Goal: Task Accomplishment & Management: Manage account settings

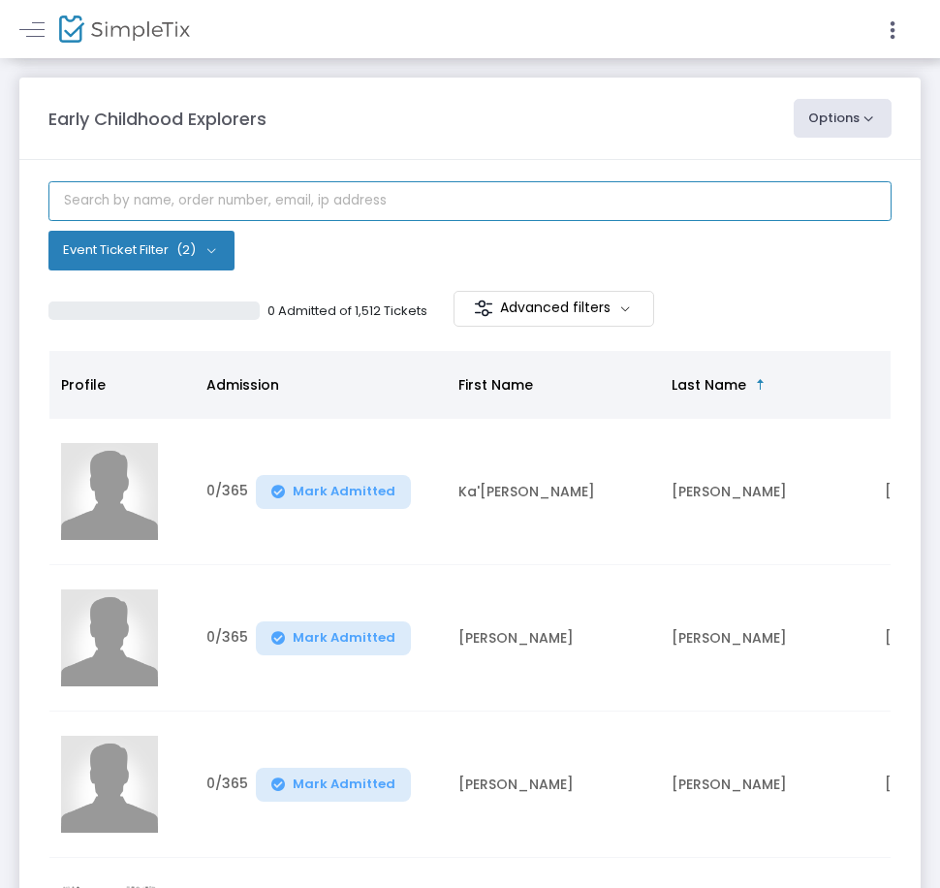
click at [335, 206] on input "text" at bounding box center [469, 201] width 843 height 40
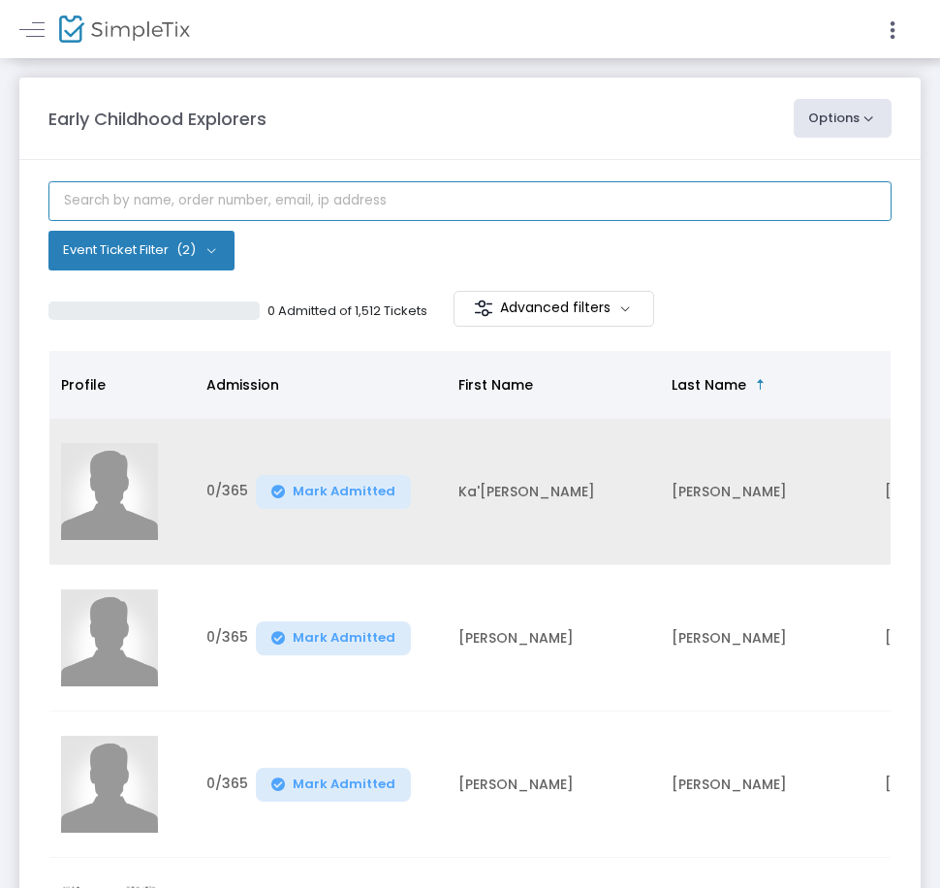
paste input "Santillan Garcia"
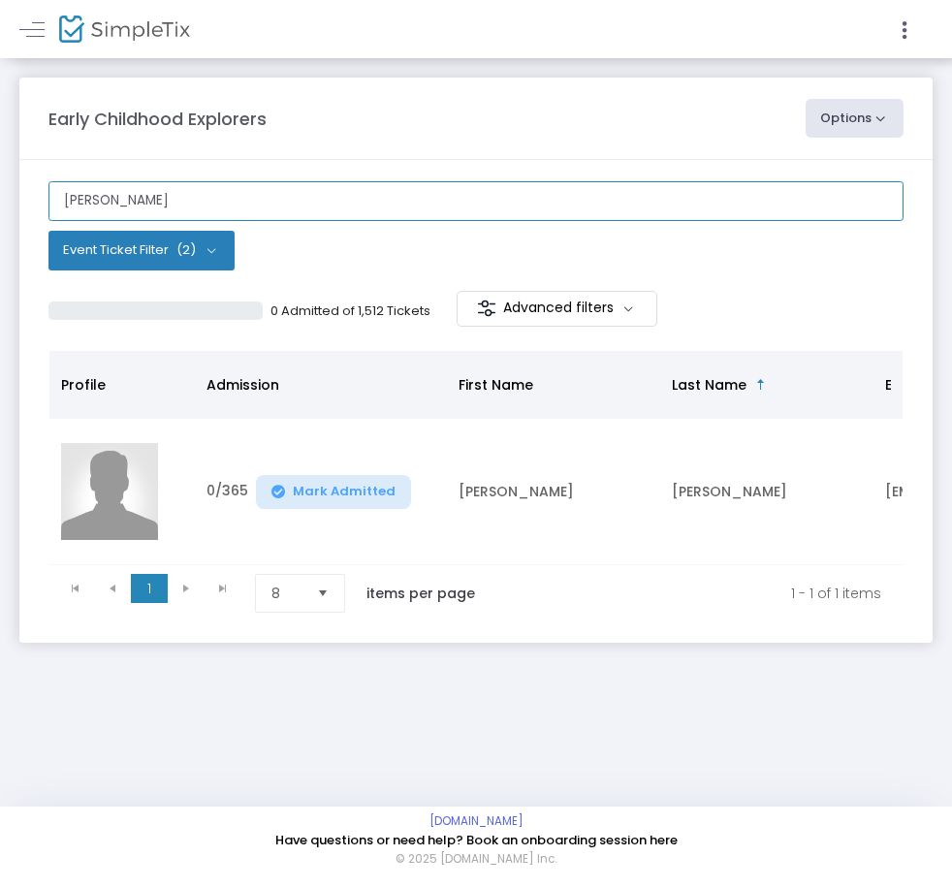
click at [687, 205] on input "[PERSON_NAME]" at bounding box center [475, 201] width 855 height 40
click at [685, 205] on input "[PERSON_NAME]" at bounding box center [475, 201] width 855 height 40
paste input "O-78B00838-C"
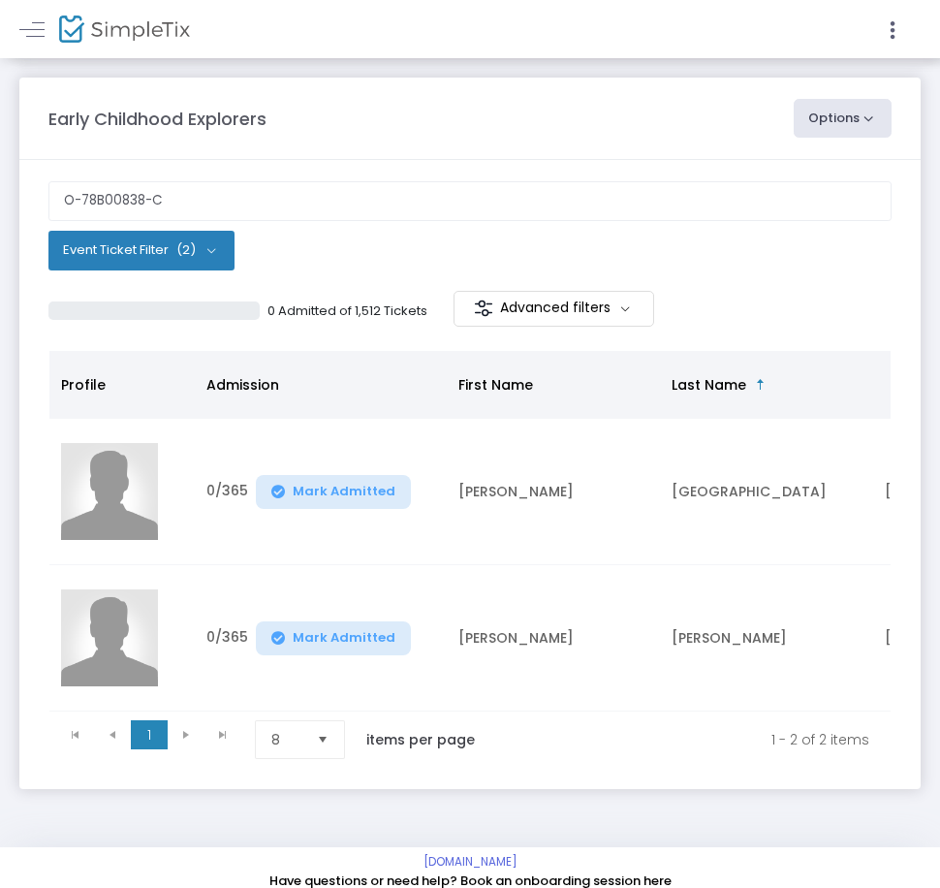
click at [562, 718] on kendo-pager "1 1 1 - 2 of 2 items 8 items per page" at bounding box center [469, 738] width 841 height 55
click at [569, 708] on td "[PERSON_NAME]" at bounding box center [553, 638] width 213 height 146
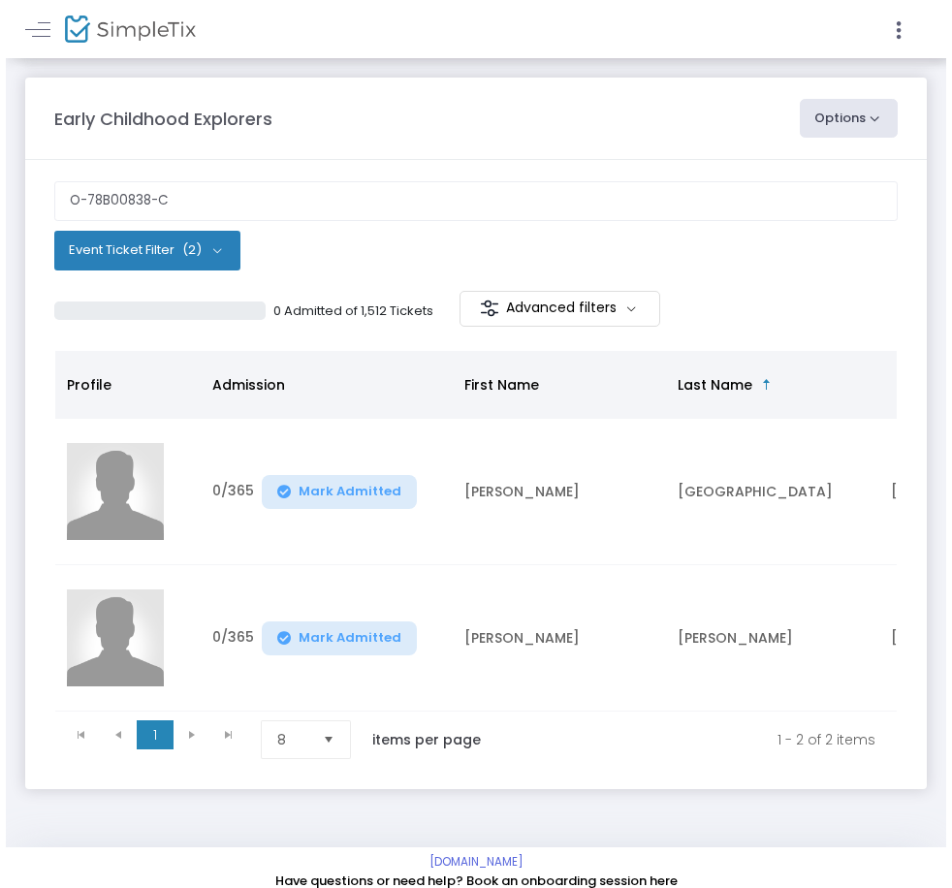
scroll to position [0, 661]
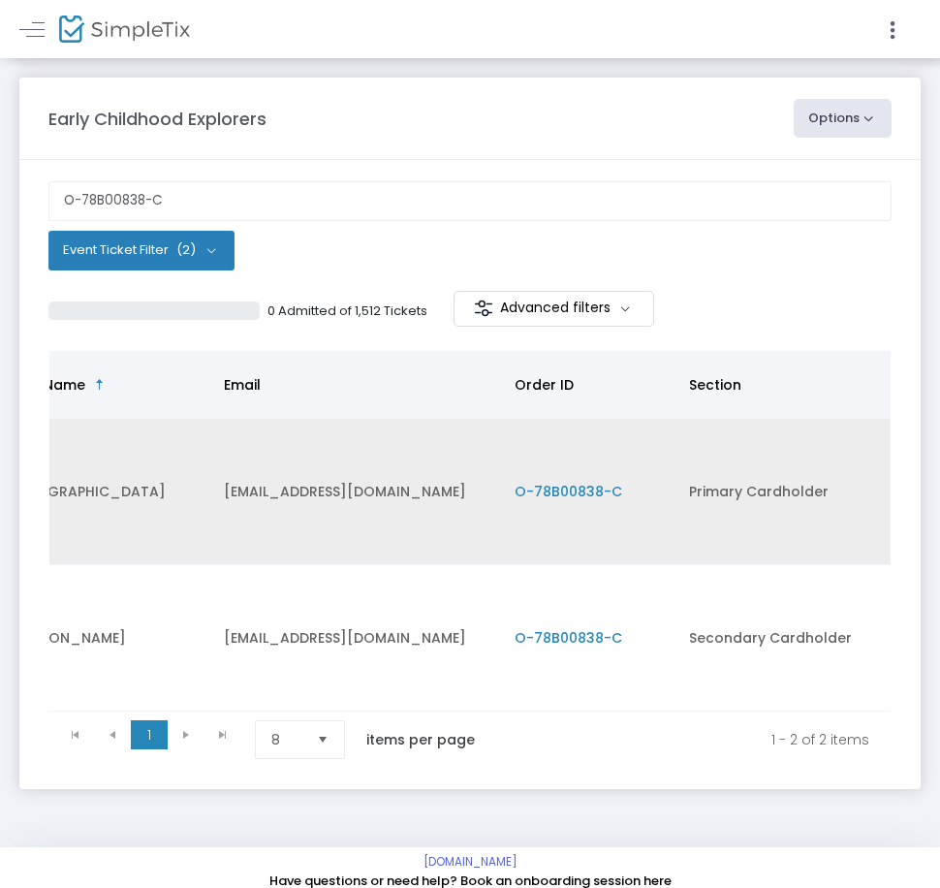
click at [578, 484] on span "O-78B00838-C" at bounding box center [569, 491] width 108 height 19
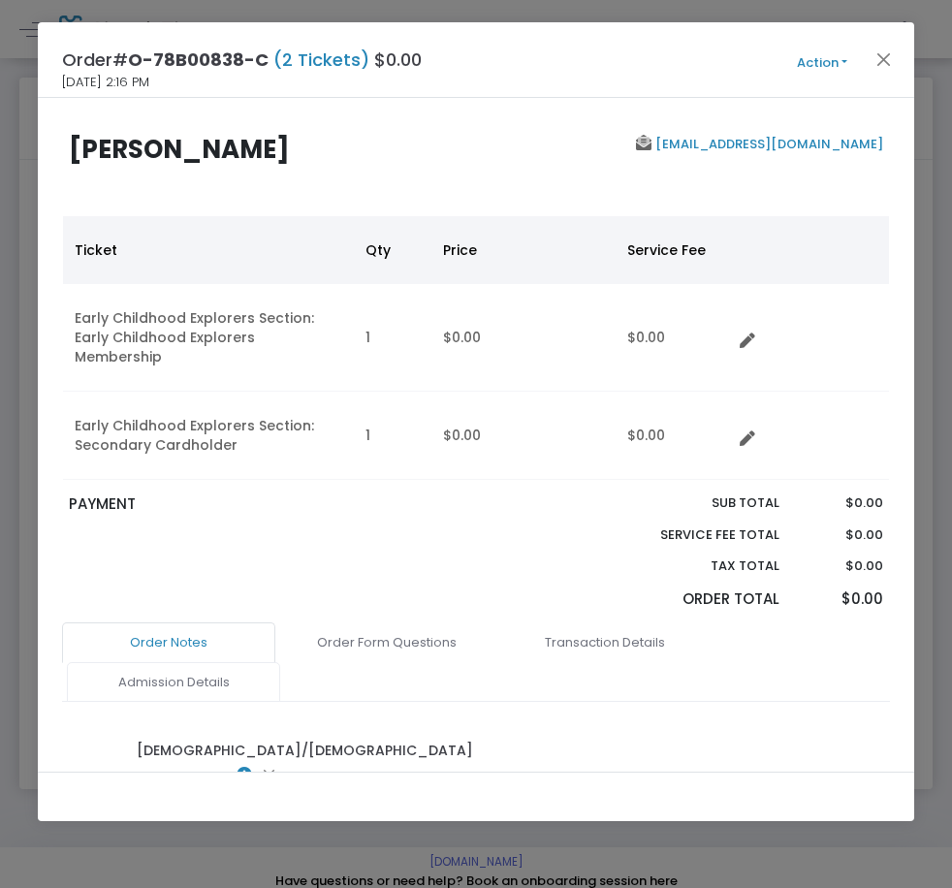
click at [138, 662] on link "Admission Details" at bounding box center [173, 682] width 213 height 41
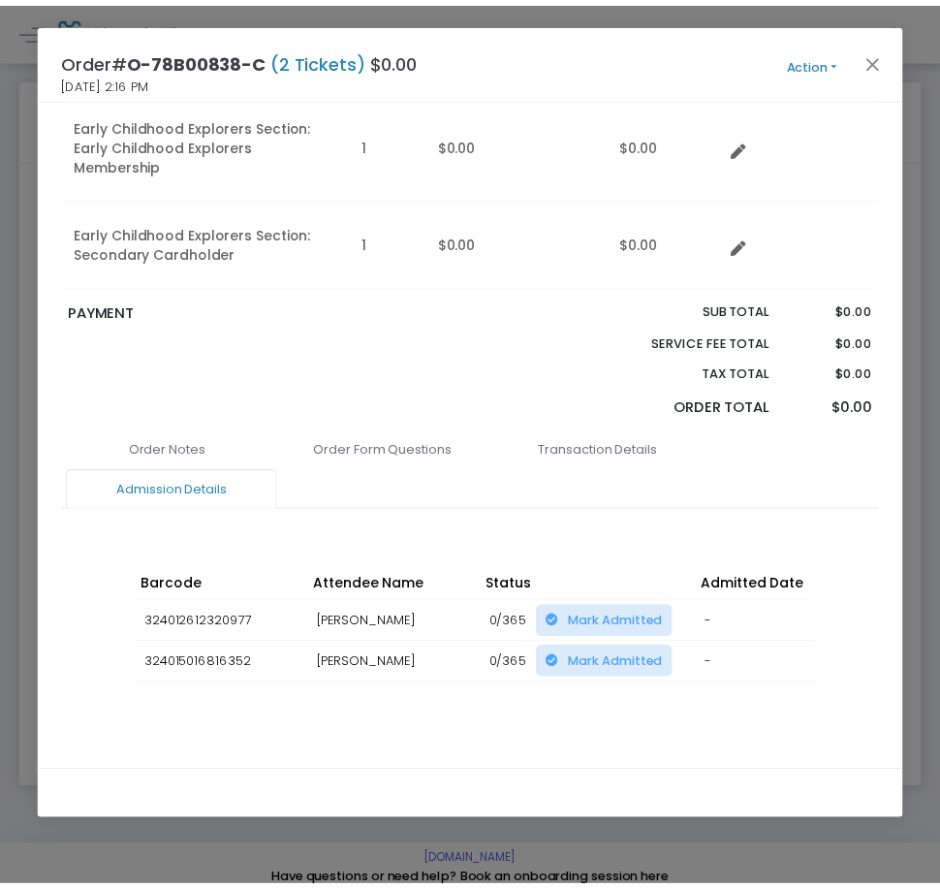
scroll to position [194, 0]
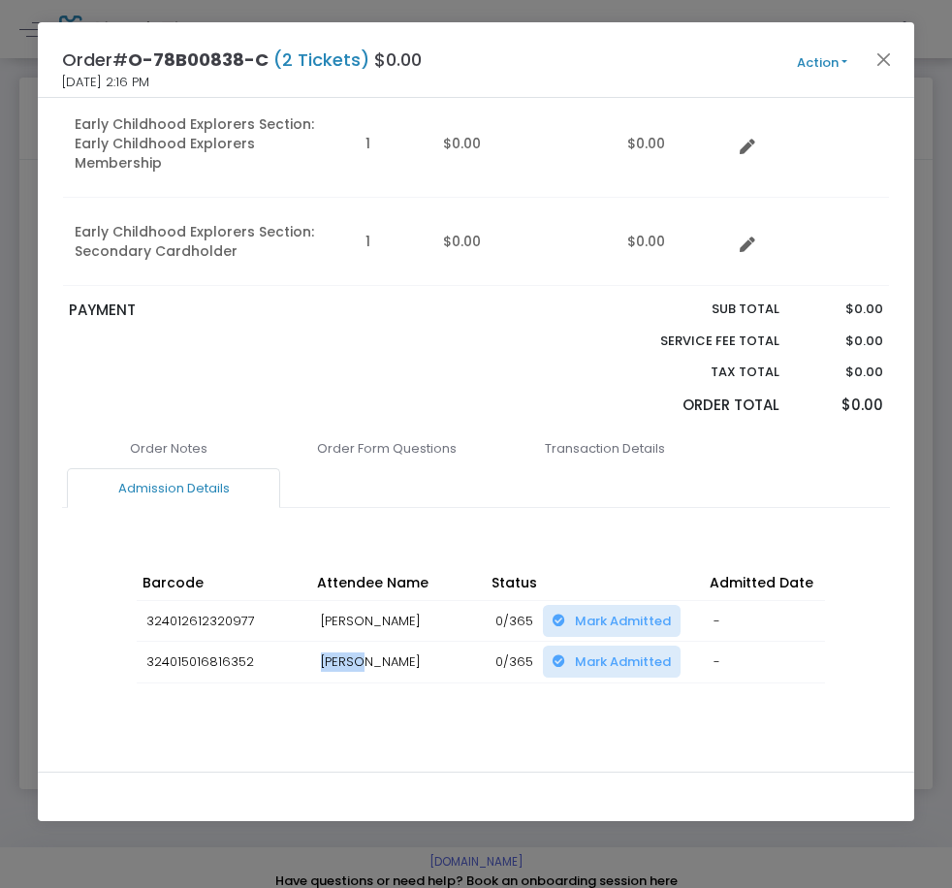
click at [352, 642] on tr "324015016816352 Javier Santillan Garcia 0/365 Mark Admitted - - 09/18/2025 02:1…" at bounding box center [682, 663] width 1090 height 42
copy tr "[PERSON_NAME]"
click at [364, 642] on td "Javier Santillan Garcia" at bounding box center [398, 663] width 174 height 42
drag, startPoint x: 358, startPoint y: 622, endPoint x: 466, endPoint y: 630, distance: 108.8
click at [466, 642] on td "Javier Santillan Garcia" at bounding box center [398, 663] width 174 height 42
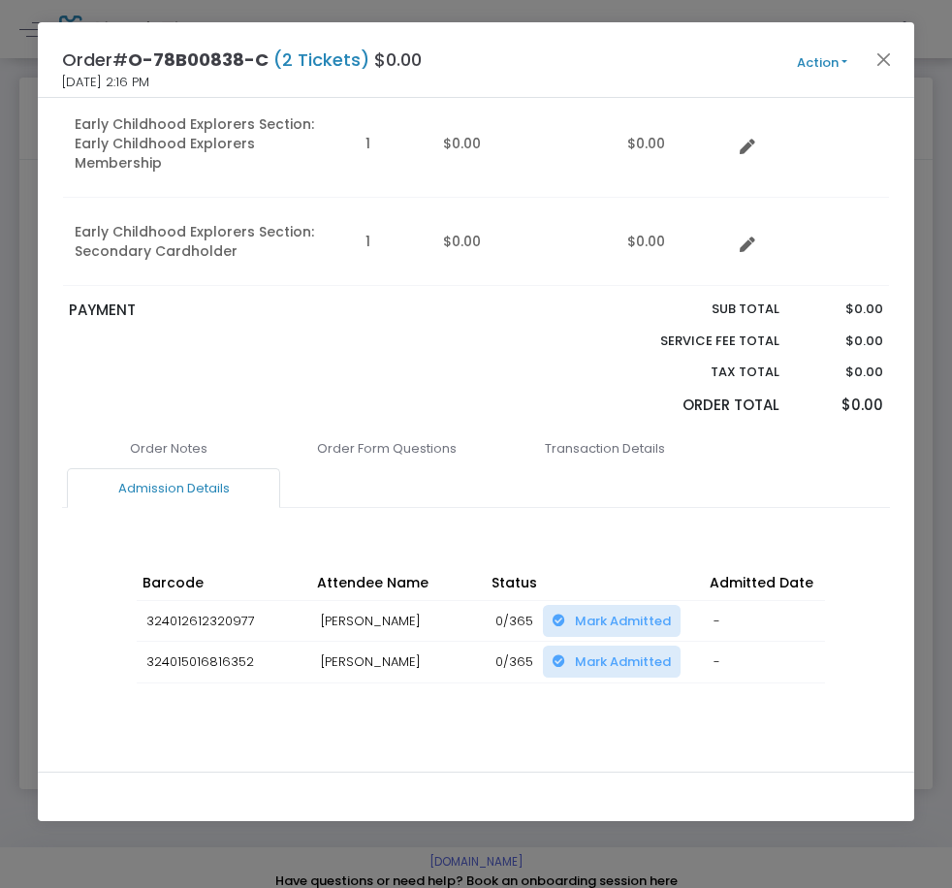
copy td "[PERSON_NAME]"
click at [357, 428] on link "Order Form Questions" at bounding box center [386, 448] width 213 height 41
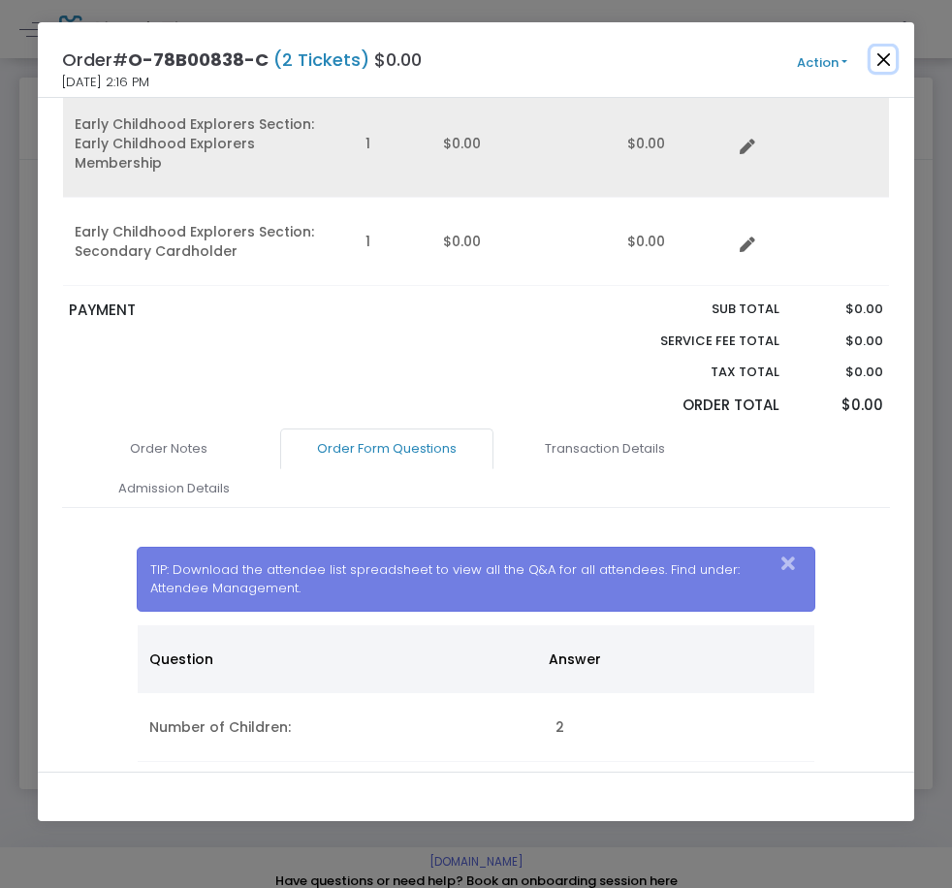
drag, startPoint x: 883, startPoint y: 51, endPoint x: 821, endPoint y: 91, distance: 73.7
click at [885, 53] on button "Close" at bounding box center [882, 59] width 25 height 25
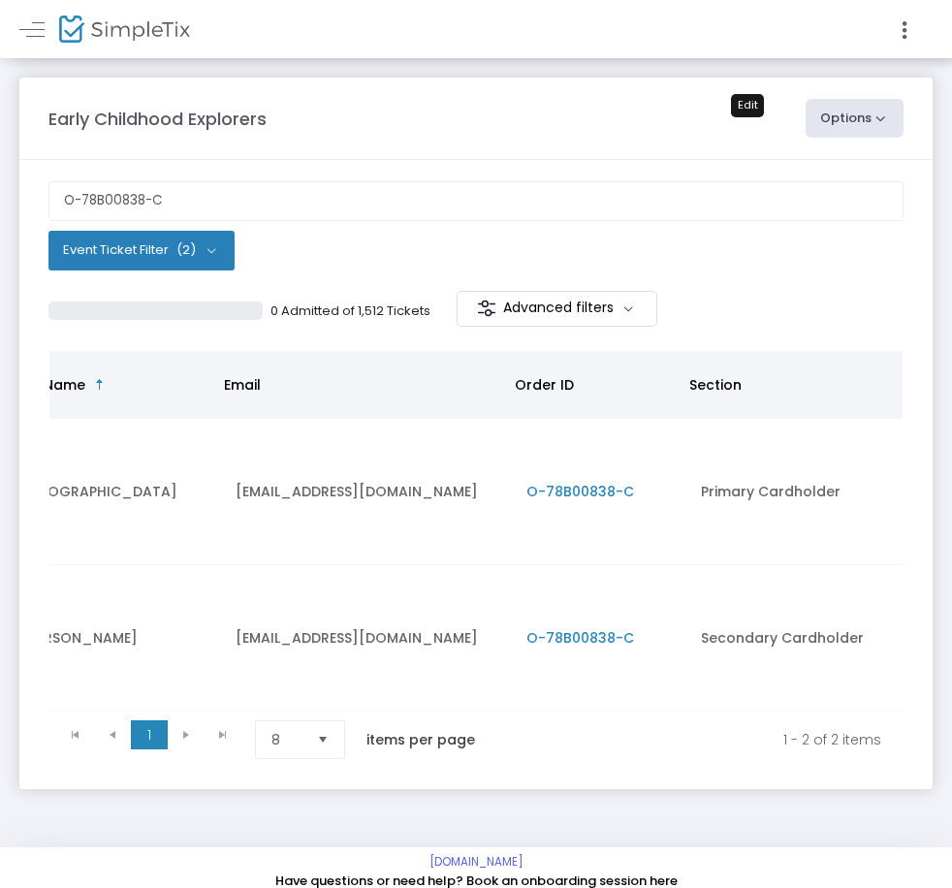
scroll to position [0, 649]
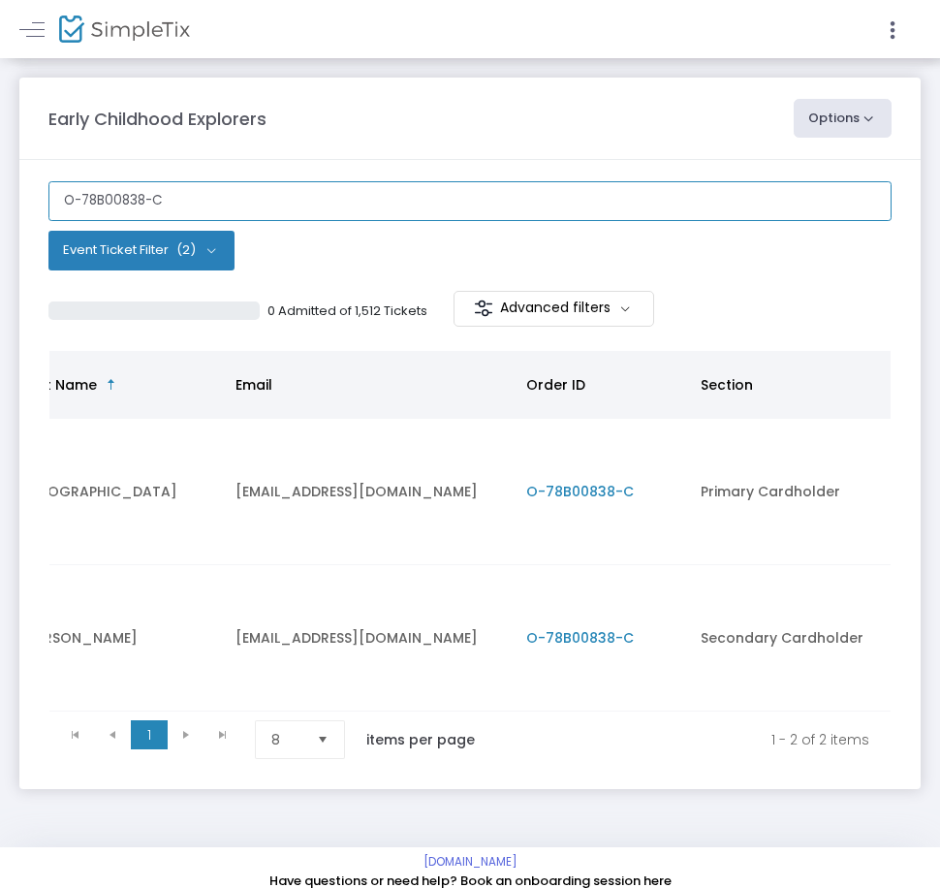
click at [251, 205] on input "O-78B00838-C" at bounding box center [469, 201] width 843 height 40
paste input "3A8FA243-9"
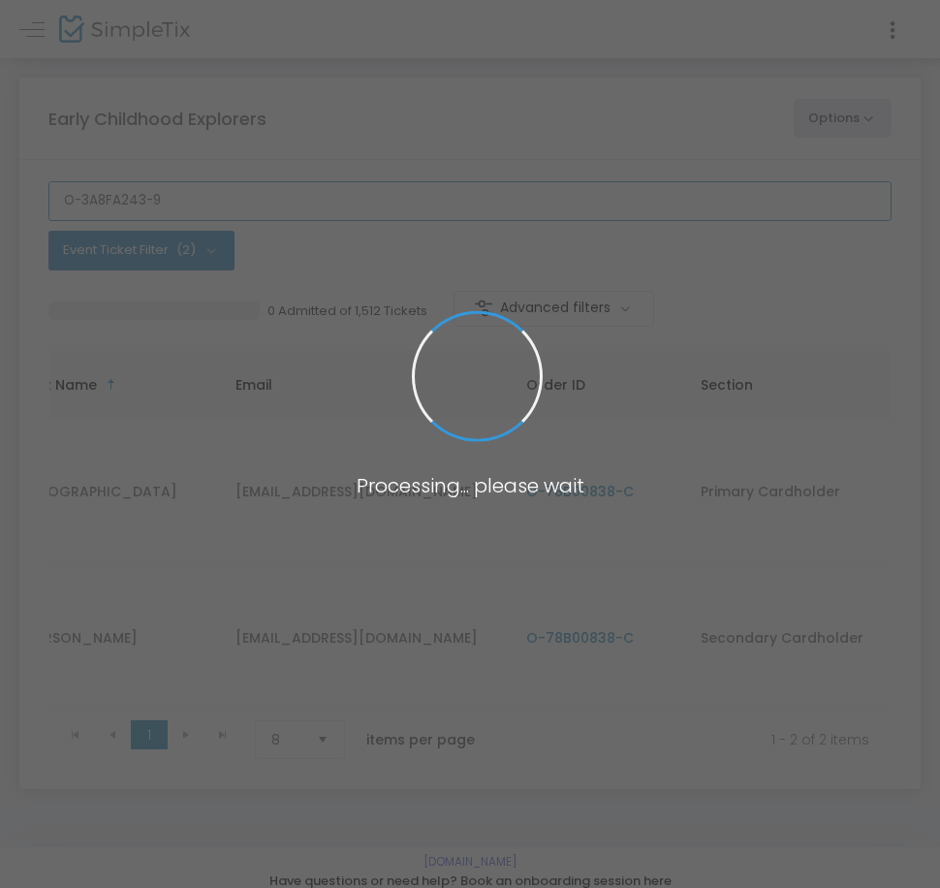
type input "O-3A8FA243-9"
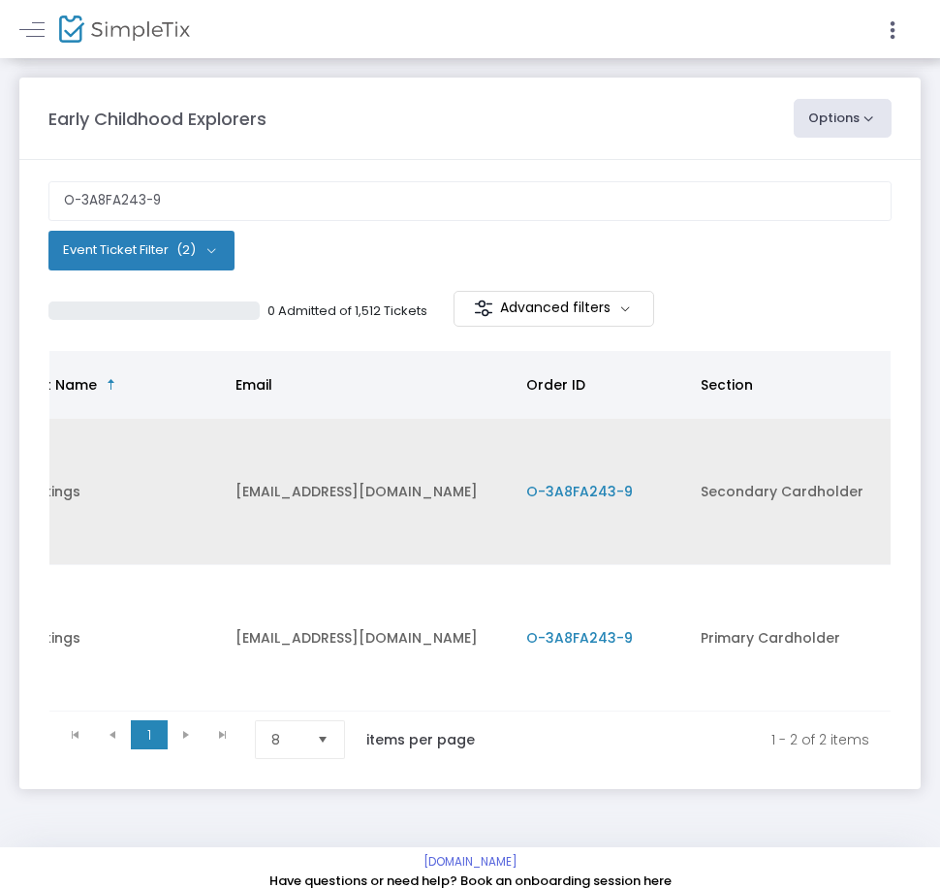
click at [585, 499] on span "O-3A8FA243-9" at bounding box center [579, 491] width 107 height 19
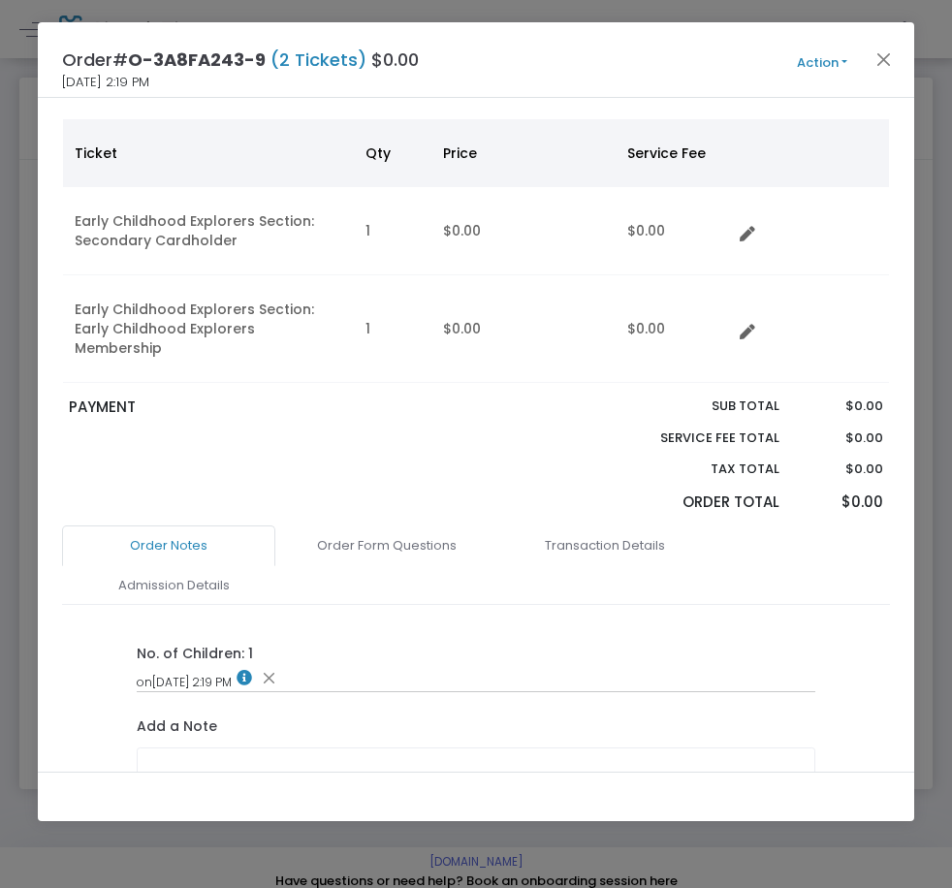
drag, startPoint x: 191, startPoint y: 552, endPoint x: 222, endPoint y: 543, distance: 32.2
click at [191, 565] on link "Admission Details" at bounding box center [173, 585] width 213 height 41
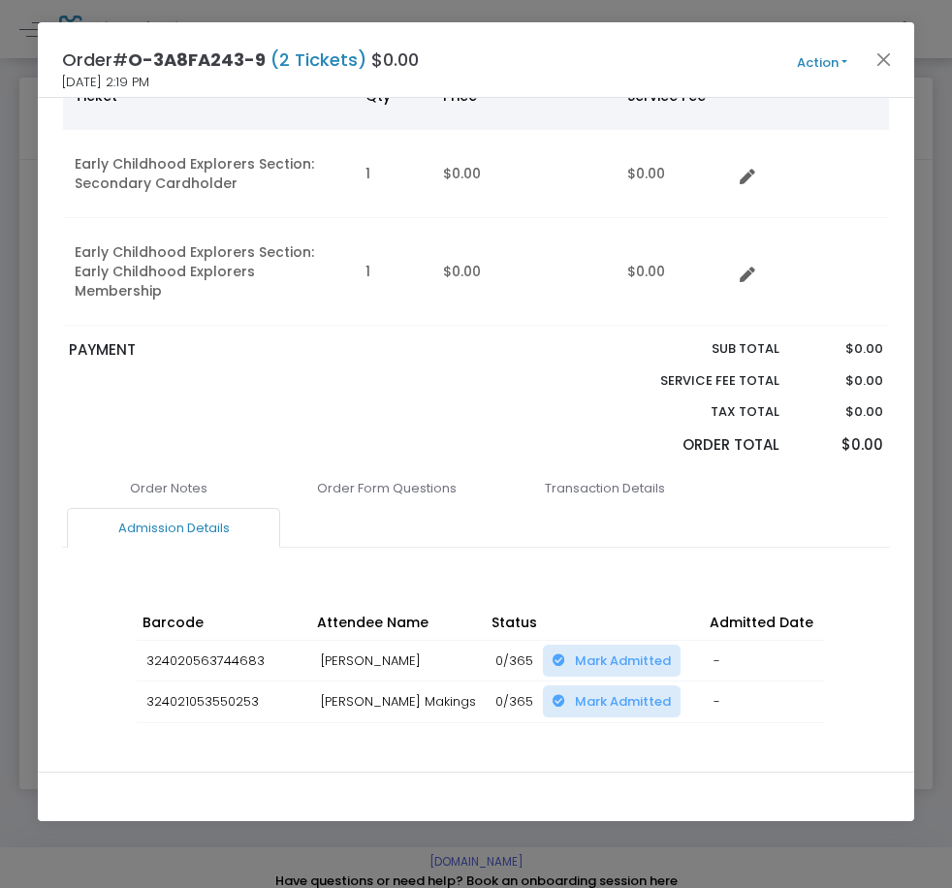
scroll to position [199, 0]
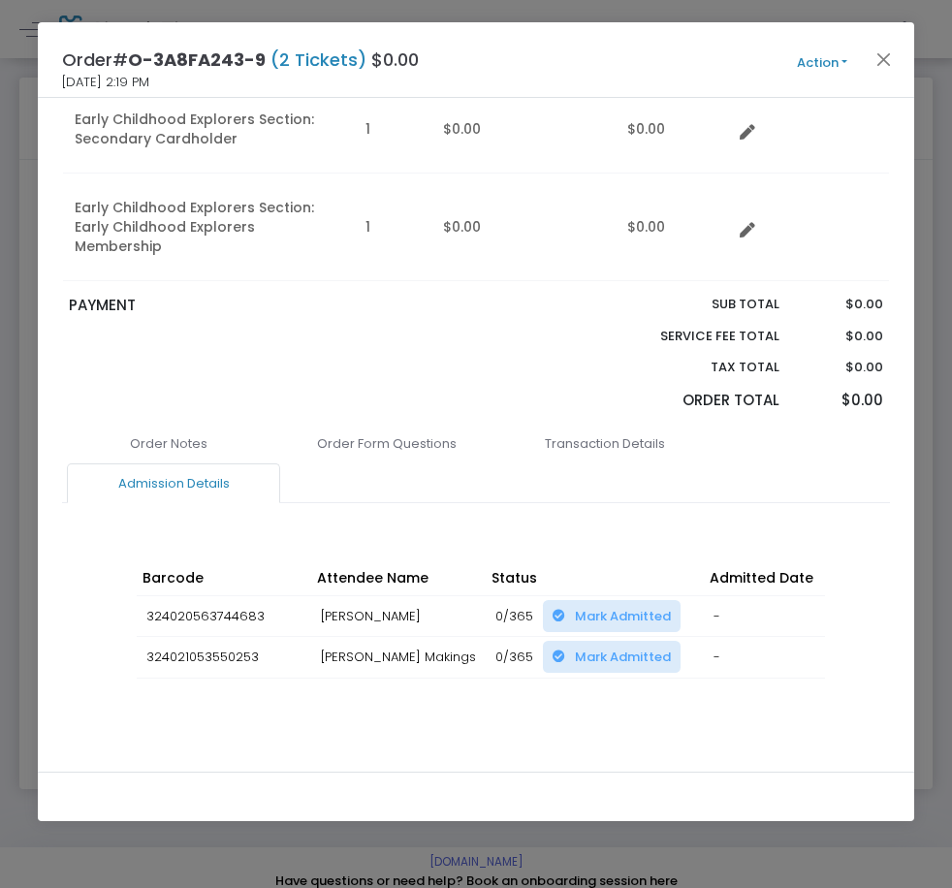
click at [331, 595] on td "Tyler Makings" at bounding box center [398, 616] width 174 height 42
click at [330, 595] on td "Tyler Makings" at bounding box center [398, 616] width 174 height 42
click at [402, 424] on link "Order Form Questions" at bounding box center [386, 444] width 213 height 41
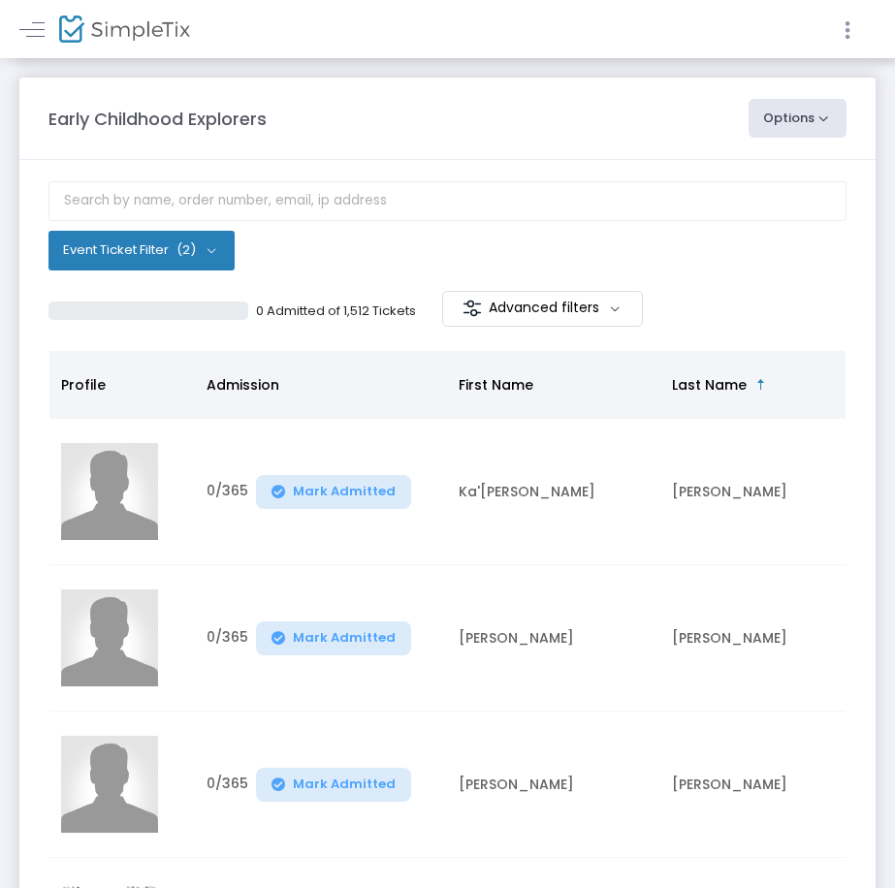
click at [842, 38] on icon at bounding box center [846, 30] width 17 height 24
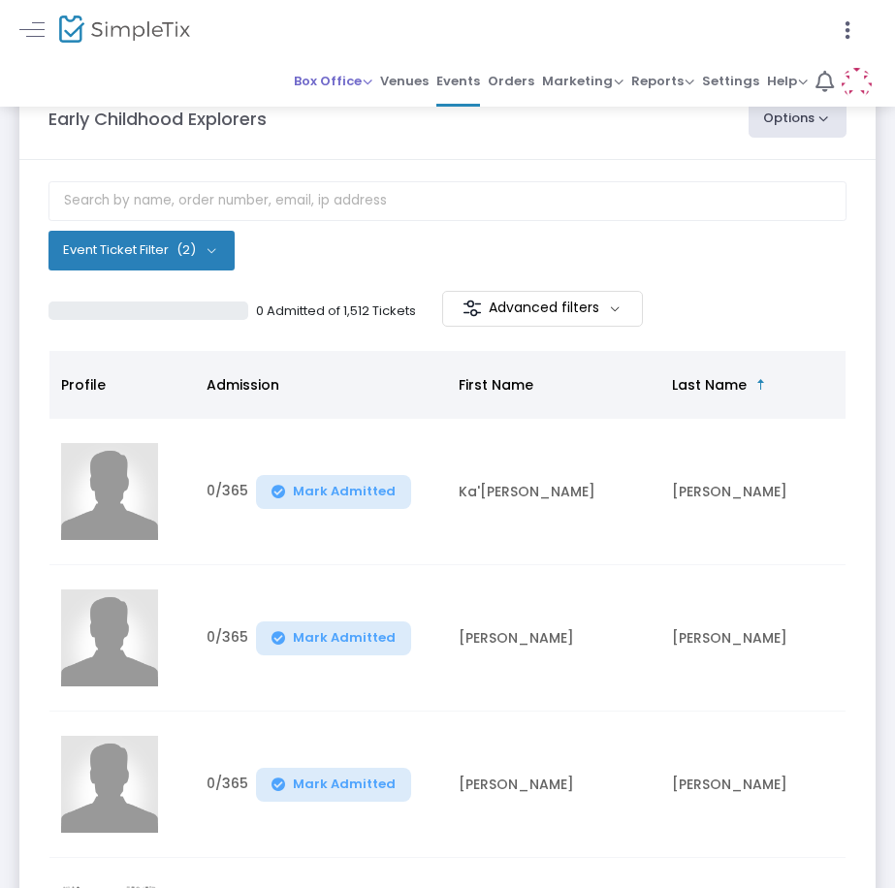
click at [337, 81] on span "Box Office" at bounding box center [333, 81] width 79 height 18
click at [347, 119] on li "Sell Tickets" at bounding box center [363, 113] width 139 height 38
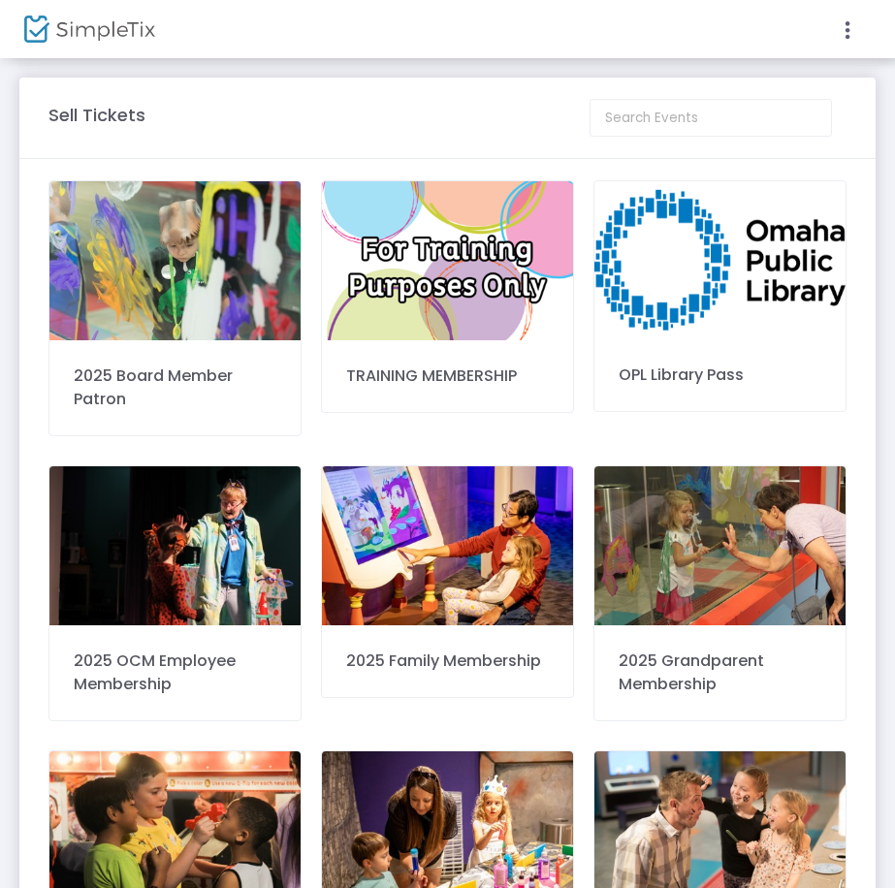
click at [697, 100] on div at bounding box center [447, 444] width 895 height 888
drag, startPoint x: 670, startPoint y: 115, endPoint x: 660, endPoint y: 104, distance: 15.1
click at [668, 115] on input at bounding box center [710, 118] width 242 height 38
type input "2025 Early"
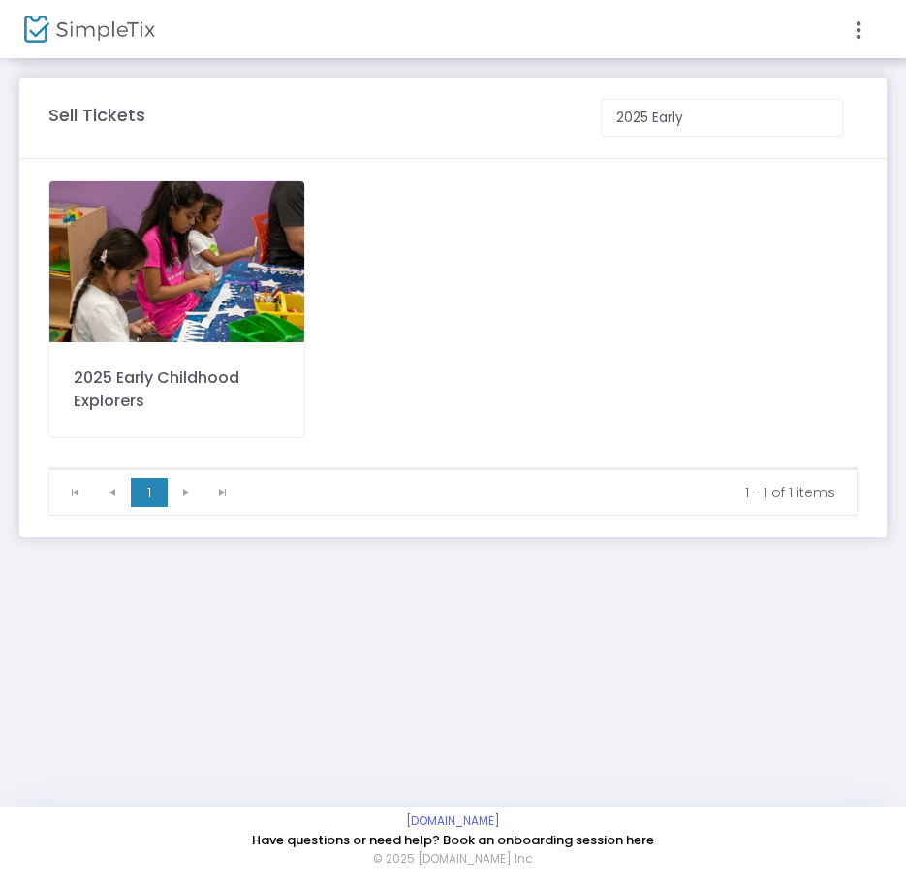
click at [118, 375] on div "2025 Early Childhood Explorers" at bounding box center [177, 389] width 206 height 47
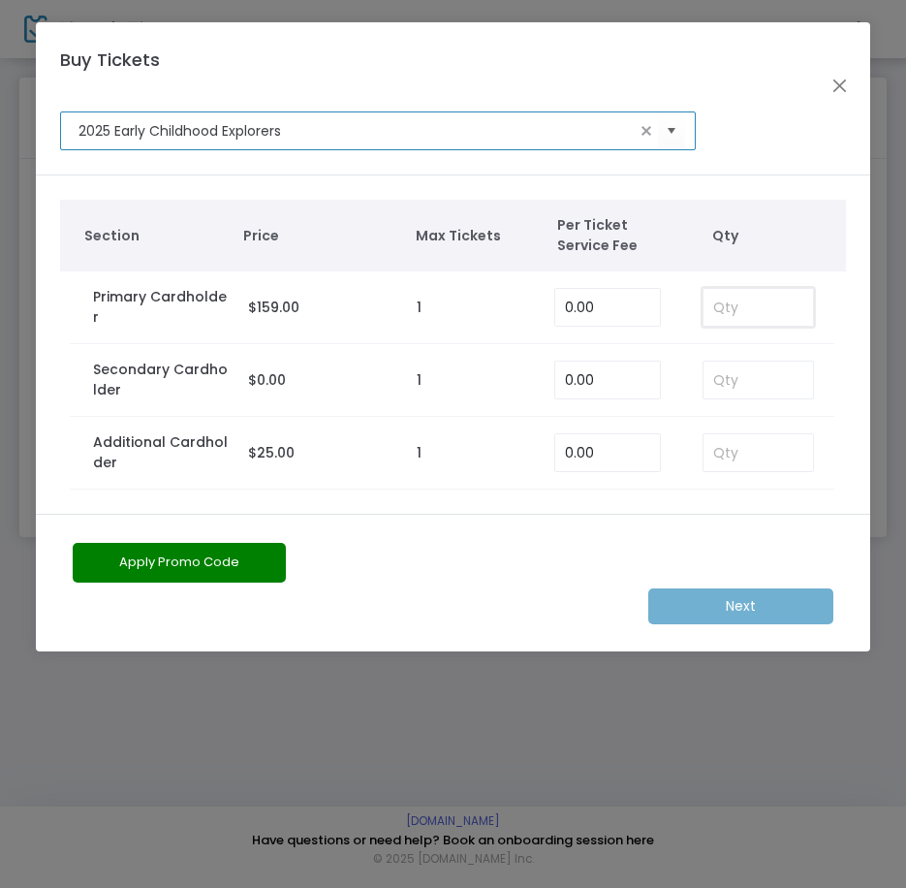
click at [728, 316] on input at bounding box center [759, 307] width 111 height 37
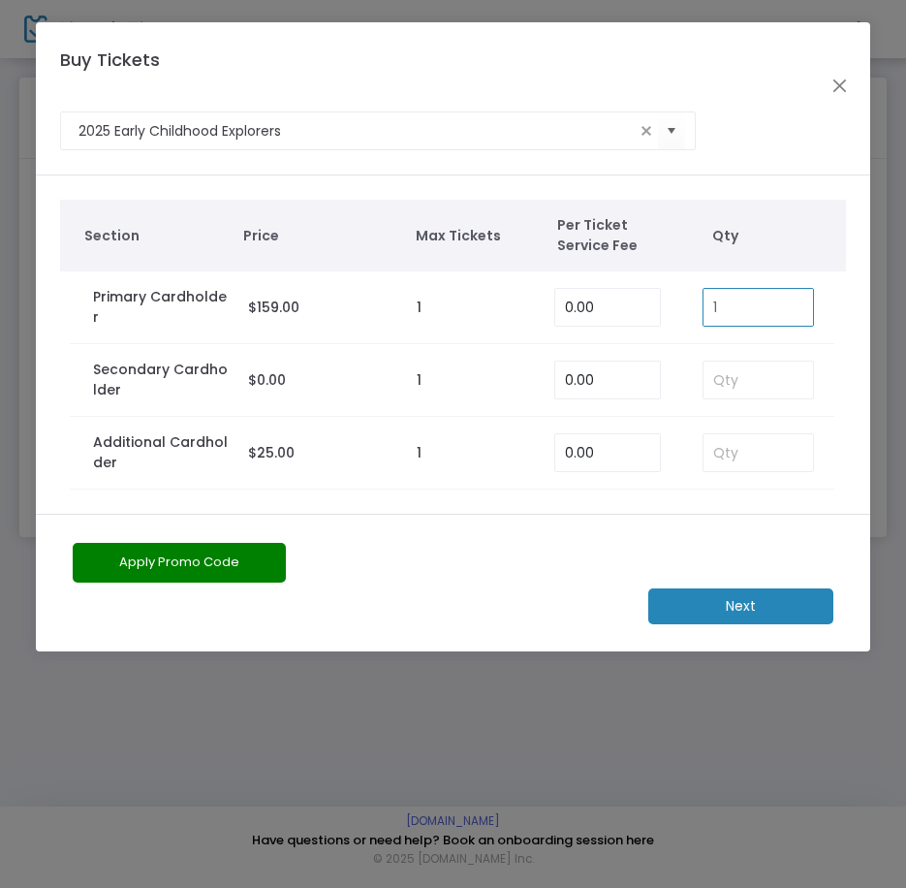
type input "1"
click at [769, 394] on input at bounding box center [759, 380] width 111 height 37
type input "1"
click at [758, 596] on m-button "Next" at bounding box center [740, 606] width 185 height 36
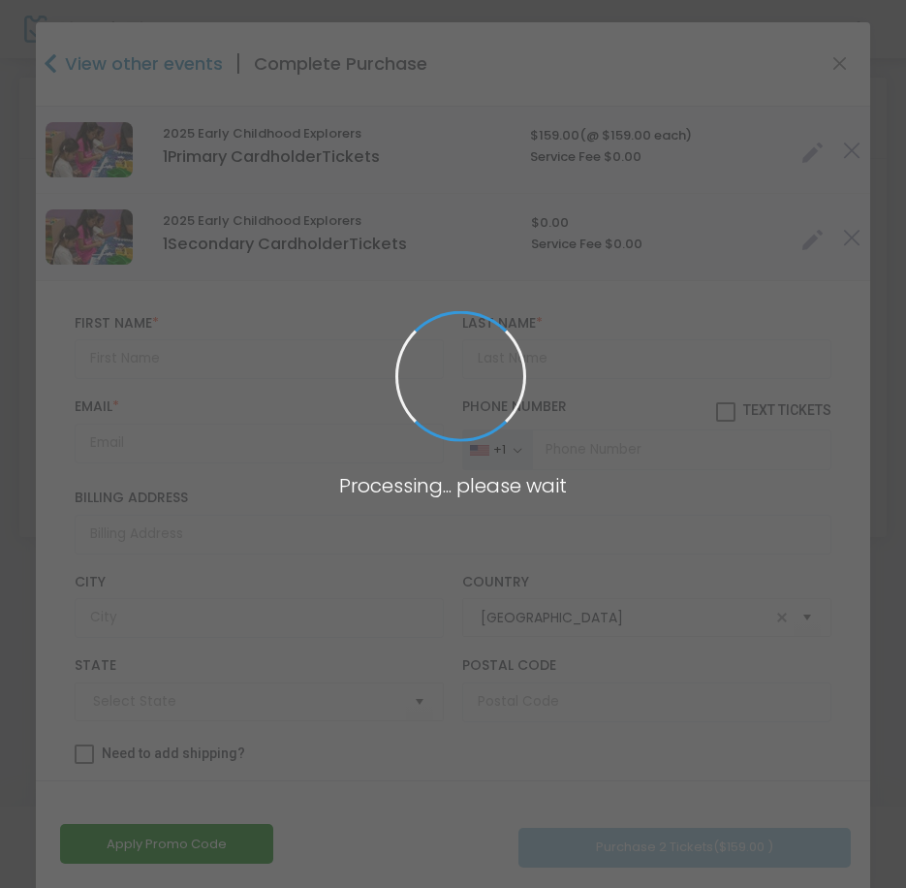
type input "[US_STATE]"
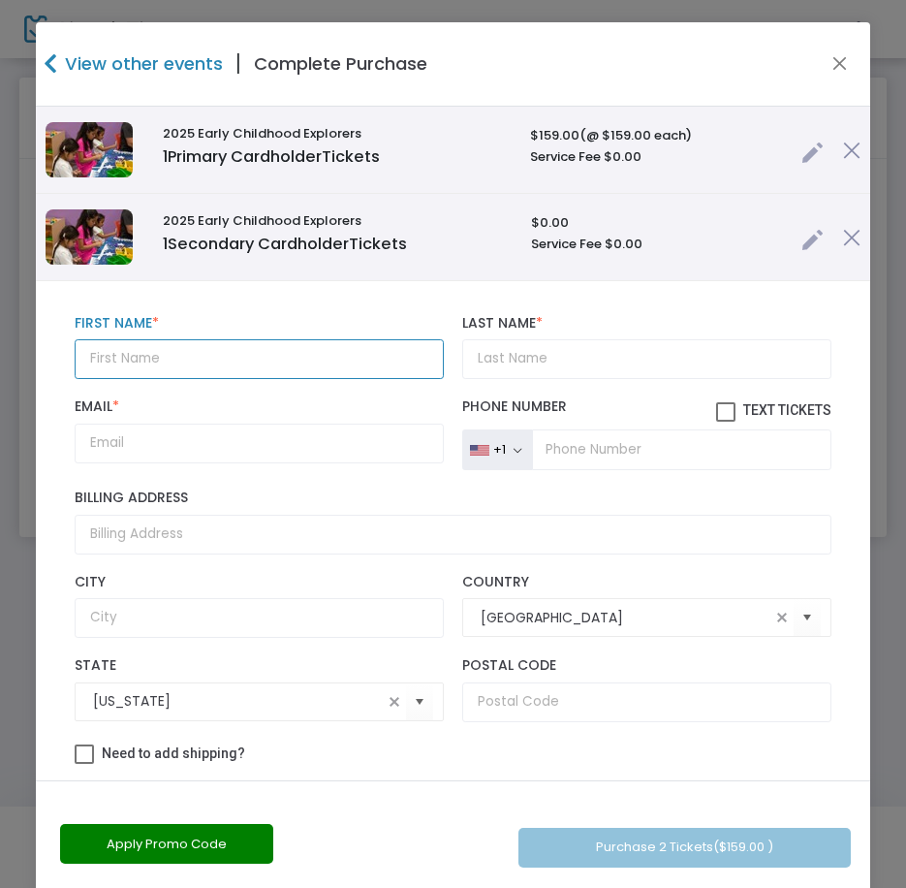
click at [115, 363] on input "text" at bounding box center [259, 359] width 368 height 40
paste input "[PERSON_NAME]"
type input "[PERSON_NAME]"
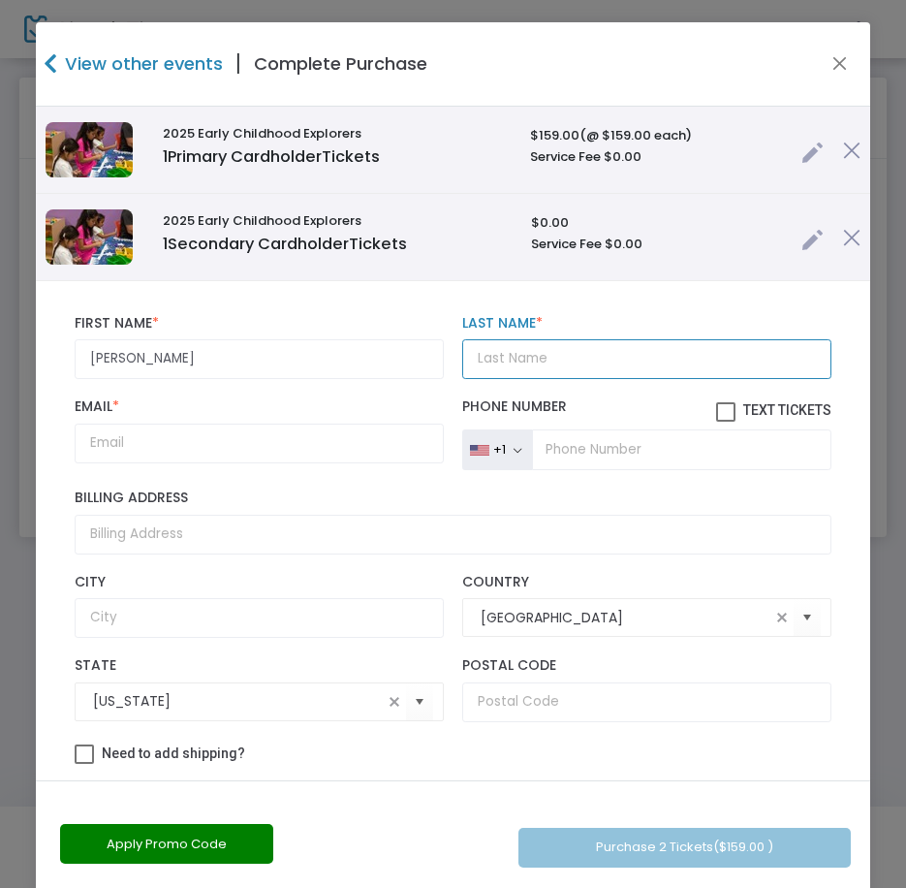
drag, startPoint x: 535, startPoint y: 353, endPoint x: 395, endPoint y: 406, distance: 150.3
click at [529, 362] on input "Last Name *" at bounding box center [646, 359] width 368 height 40
paste input "[GEOGRAPHIC_DATA]"
type input "[GEOGRAPHIC_DATA]"
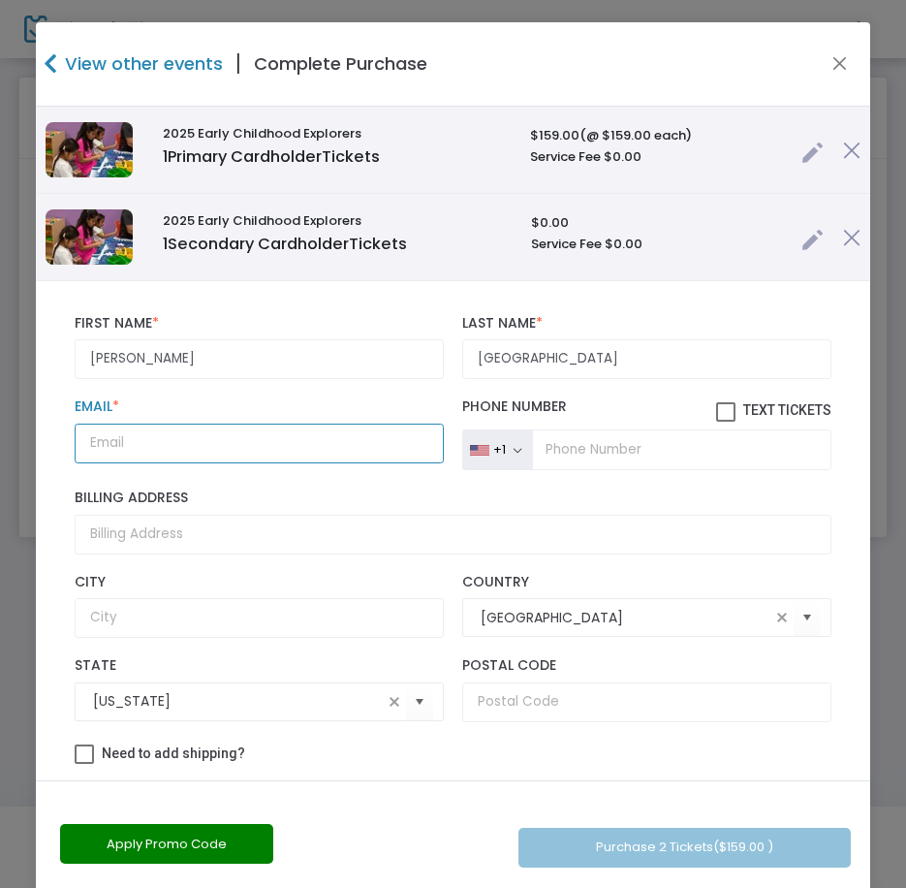
click at [288, 439] on input "Email *" at bounding box center [259, 444] width 368 height 40
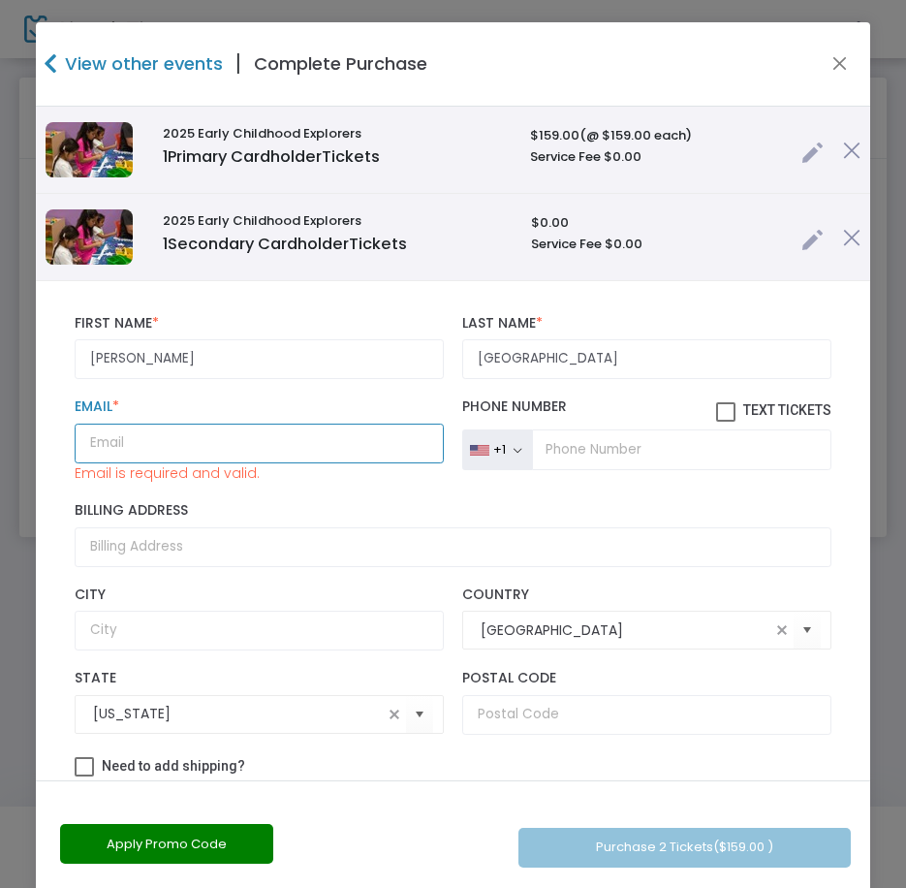
paste input "[EMAIL_ADDRESS][DOMAIN_NAME]"
click at [311, 455] on input "[EMAIL_ADDRESS][DOMAIN_NAME]" at bounding box center [259, 444] width 368 height 40
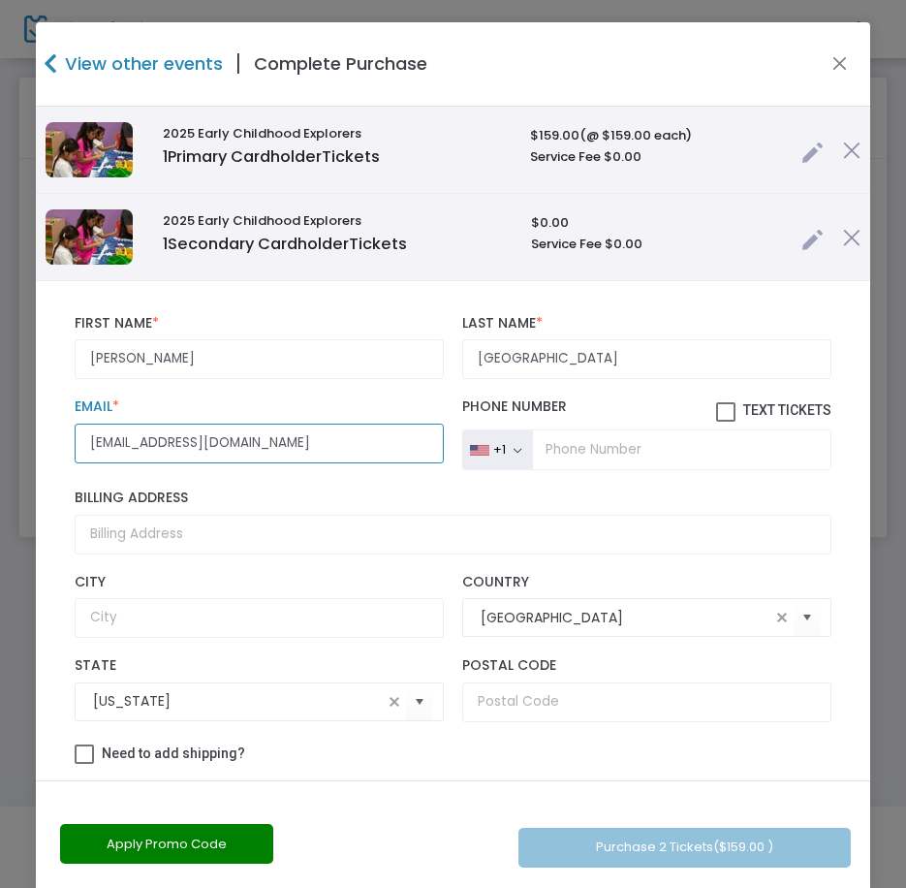
type input "[EMAIL_ADDRESS][DOMAIN_NAME]"
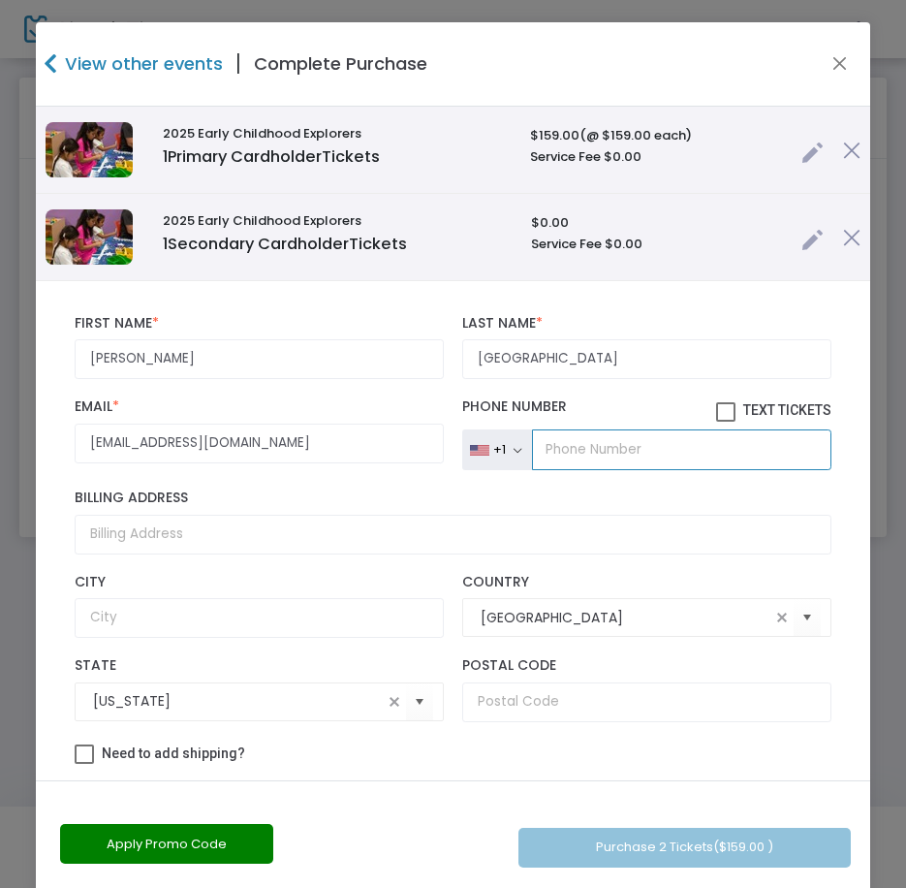
click at [582, 430] on input "tel" at bounding box center [681, 449] width 299 height 41
paste input "[PHONE_NUMBER]"
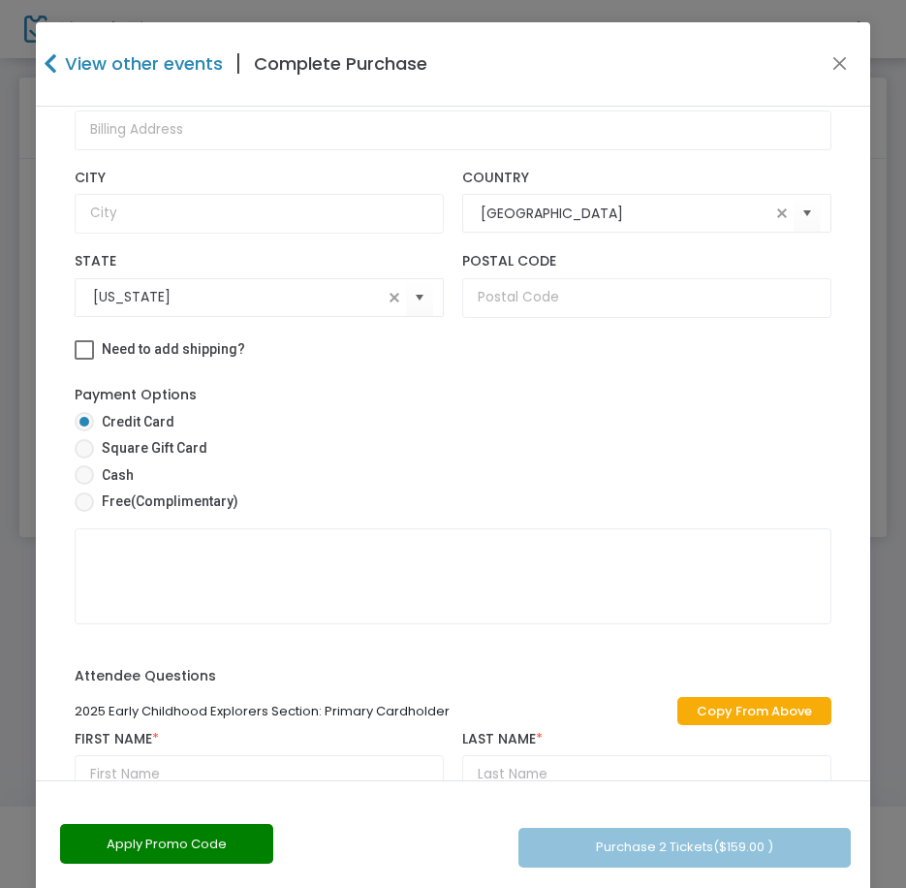
scroll to position [485, 0]
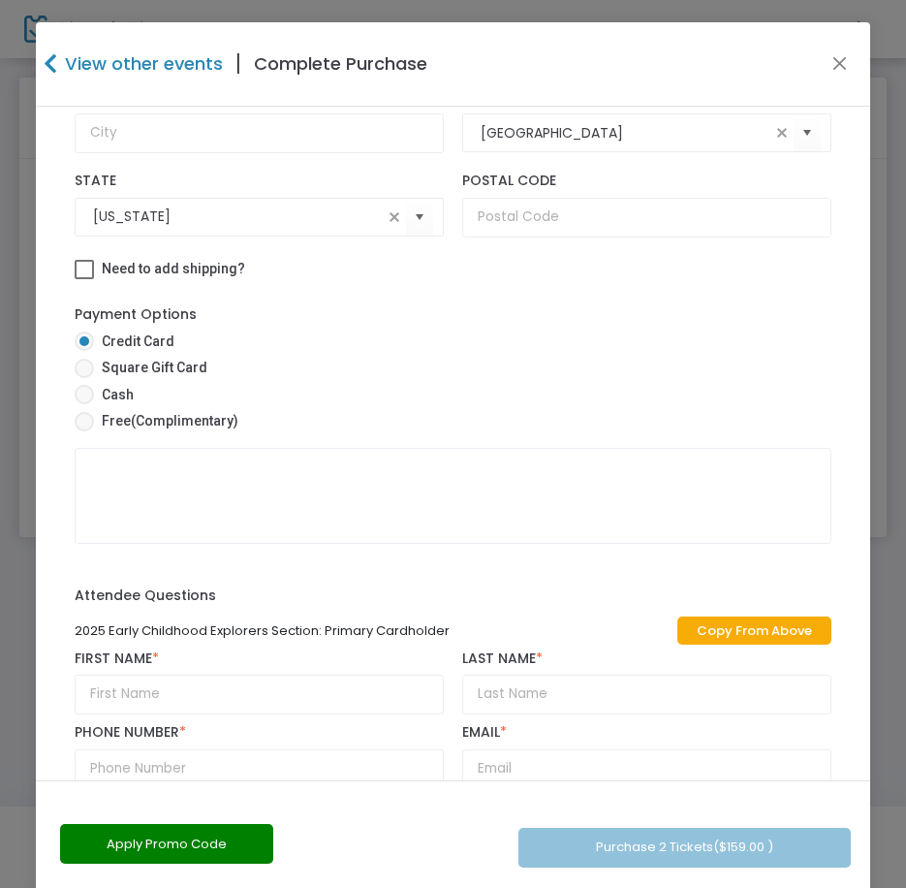
type input "[PHONE_NUMBER]"
click at [199, 428] on span "(Complimentary)" at bounding box center [185, 421] width 108 height 16
click at [84, 431] on input "Free (Complimentary)" at bounding box center [83, 431] width 1 height 1
radio input "true"
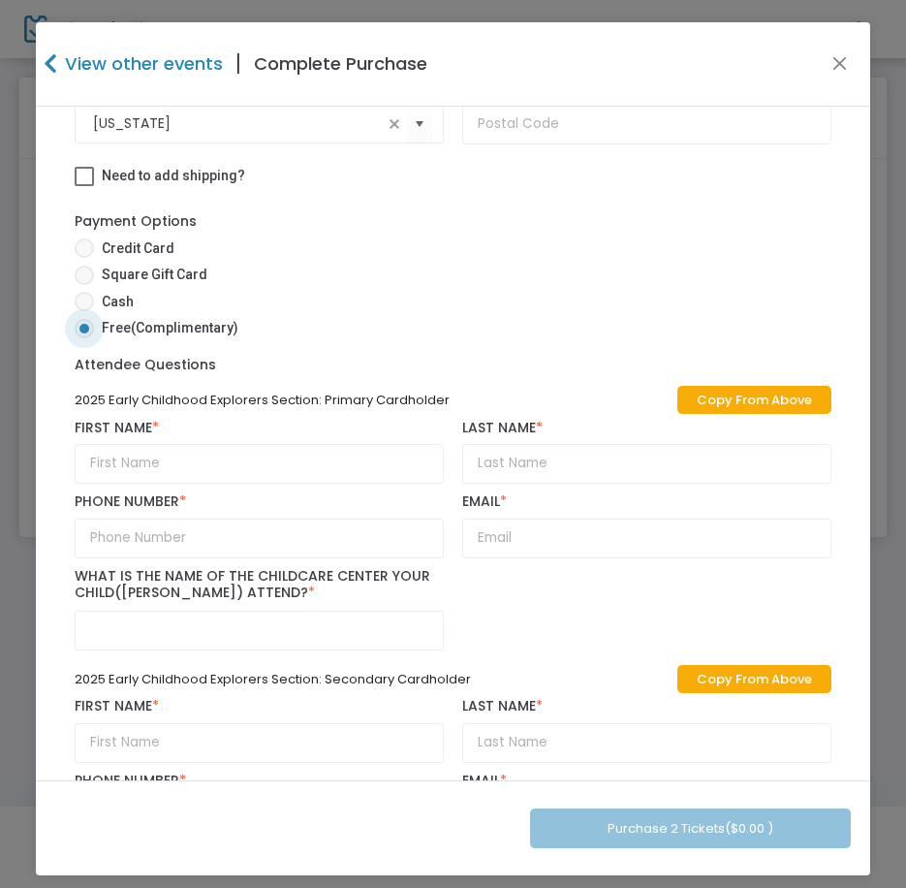
scroll to position [679, 0]
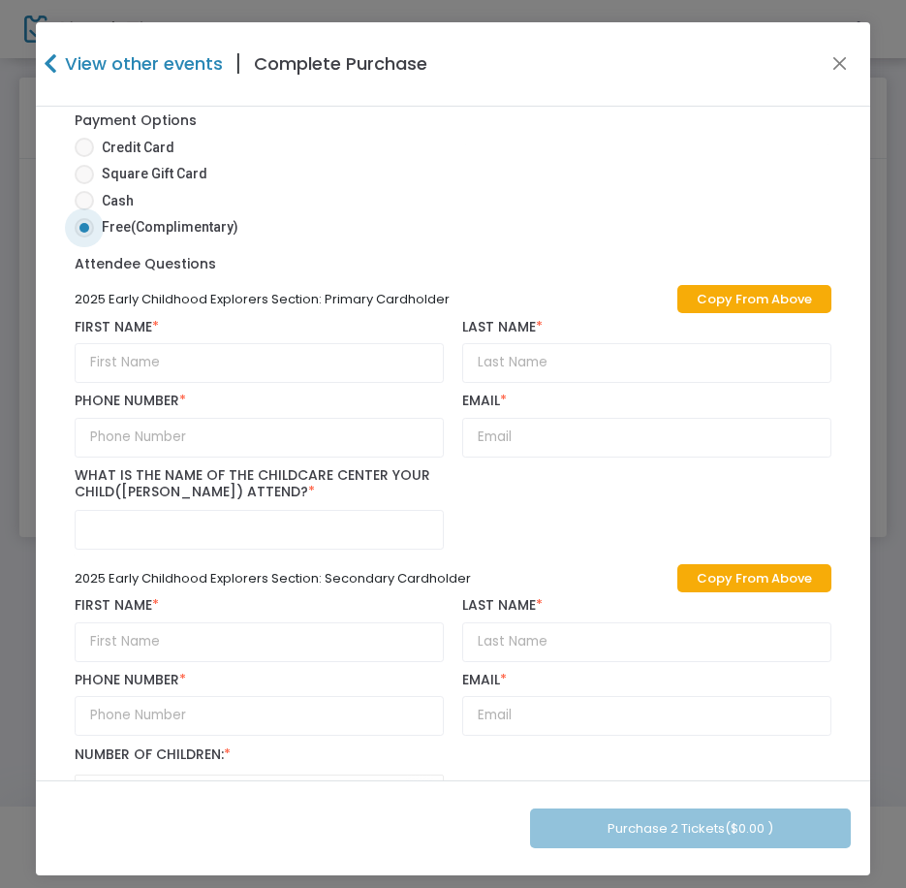
click at [742, 300] on link "Copy From Above" at bounding box center [755, 299] width 154 height 28
type input "[PERSON_NAME]"
type input "[GEOGRAPHIC_DATA]"
type input "[PHONE_NUMBER]"
type input "[EMAIL_ADDRESS][DOMAIN_NAME]"
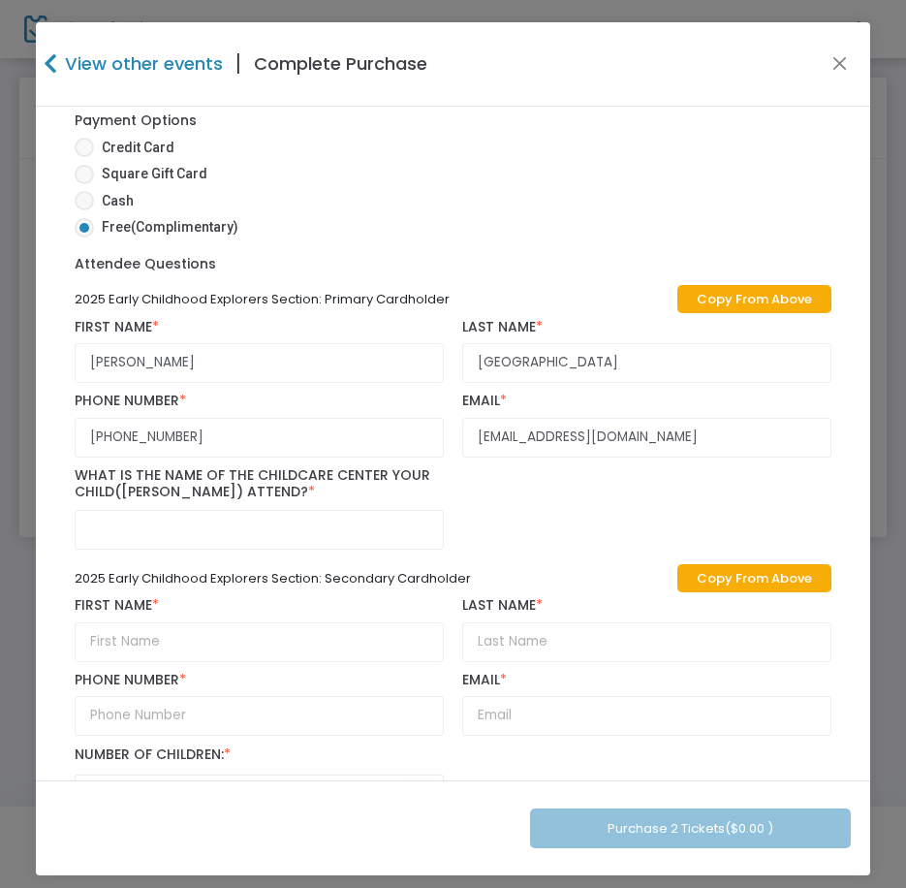
click at [282, 467] on label "What is the name of the Childcare Center your child([PERSON_NAME]) attend? *" at bounding box center [259, 484] width 368 height 34
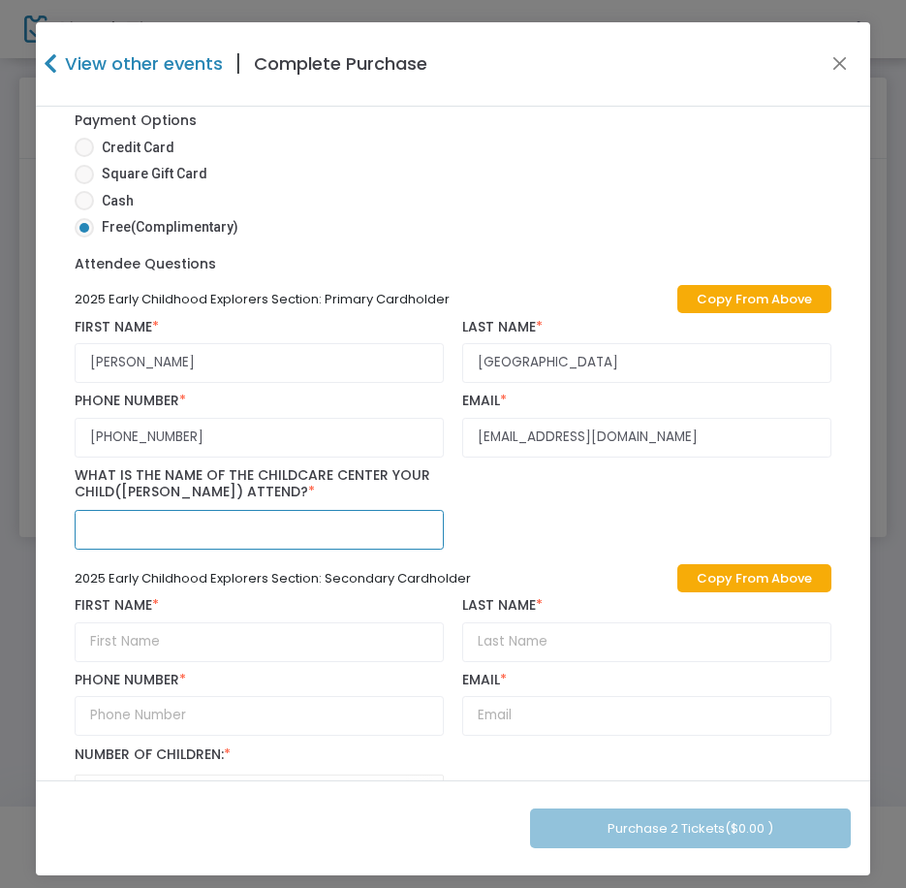
click at [229, 548] on input "text" at bounding box center [259, 530] width 368 height 40
paste input "Learning Community Of [GEOGRAPHIC_DATA]"
type input "Learning Community Of [GEOGRAPHIC_DATA]"
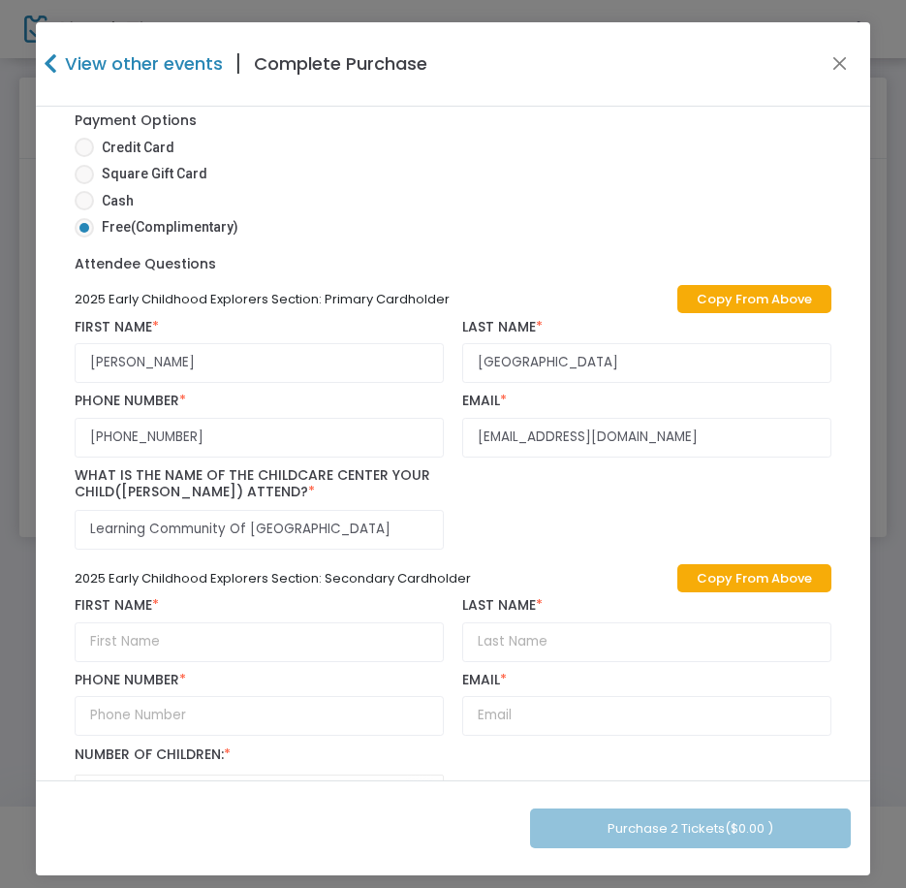
click at [720, 577] on link "Copy From Above" at bounding box center [755, 578] width 154 height 28
type input "[PERSON_NAME]"
type input "[GEOGRAPHIC_DATA]"
type input "[PHONE_NUMBER]"
type input "[EMAIL_ADDRESS][DOMAIN_NAME]"
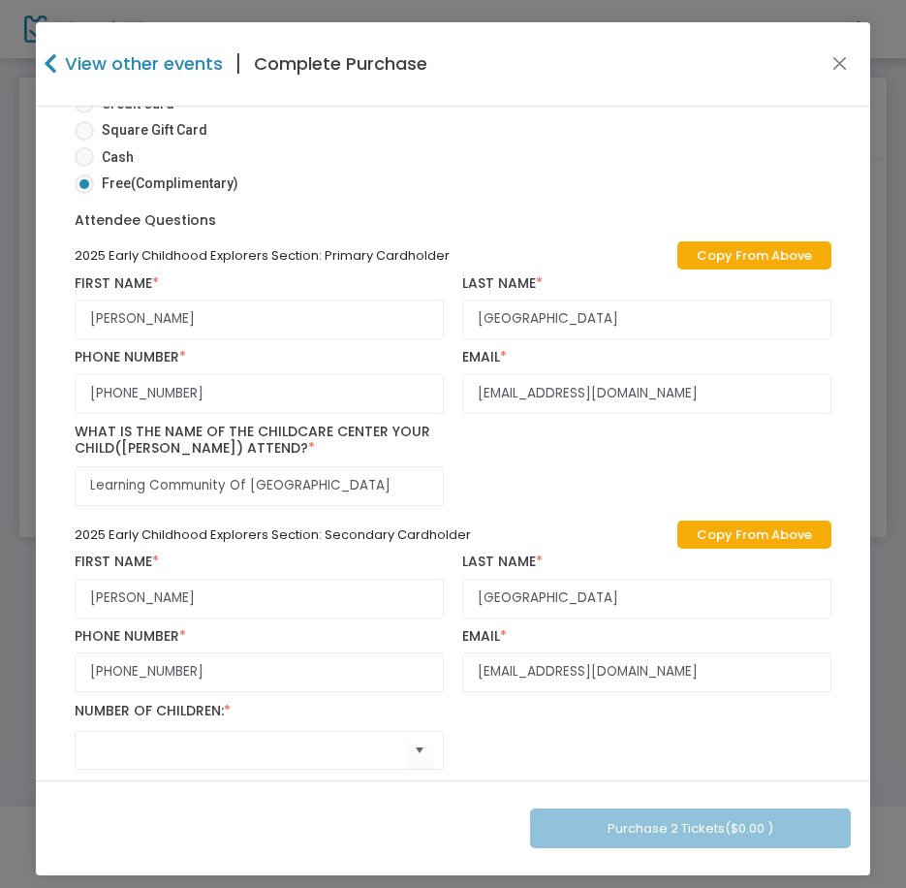
scroll to position [745, 0]
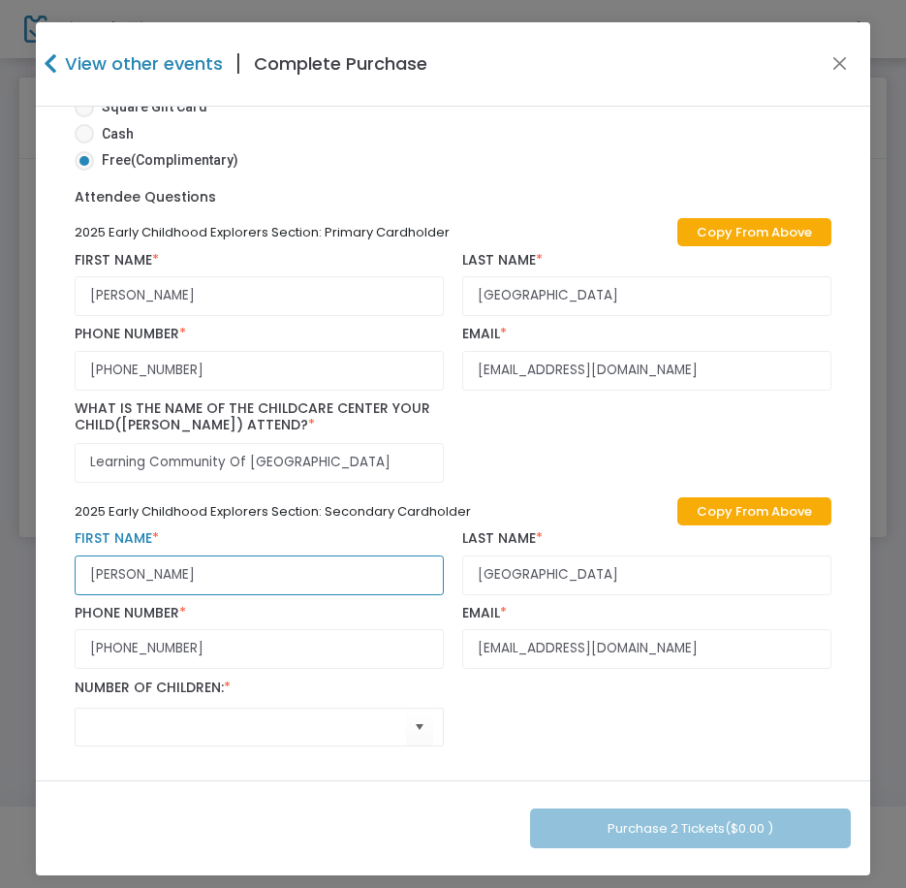
click at [235, 575] on input "[PERSON_NAME]" at bounding box center [259, 575] width 368 height 40
paste input "[PERSON_NAME]"
click at [122, 568] on input "[PERSON_NAME]" at bounding box center [259, 575] width 368 height 40
type input "[PERSON_NAME]"
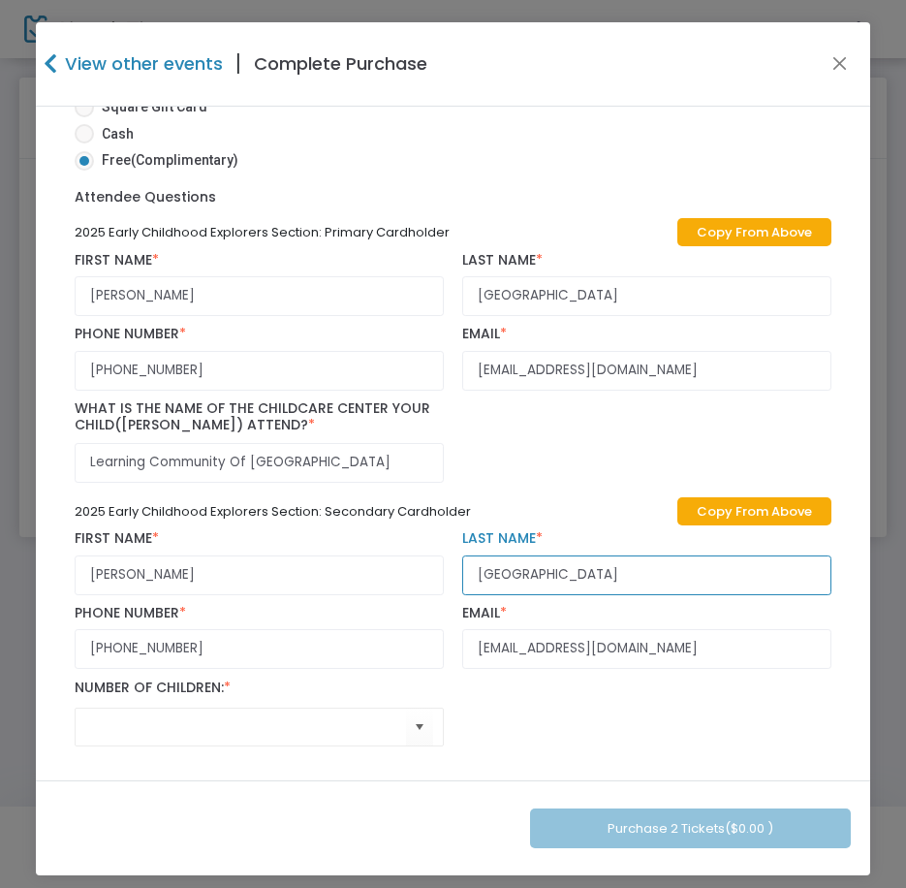
click at [521, 574] on input "[GEOGRAPHIC_DATA]" at bounding box center [646, 575] width 368 height 40
paste input "[PERSON_NAME]"
click at [405, 733] on span "Select" at bounding box center [419, 727] width 32 height 32
type input "[PERSON_NAME]"
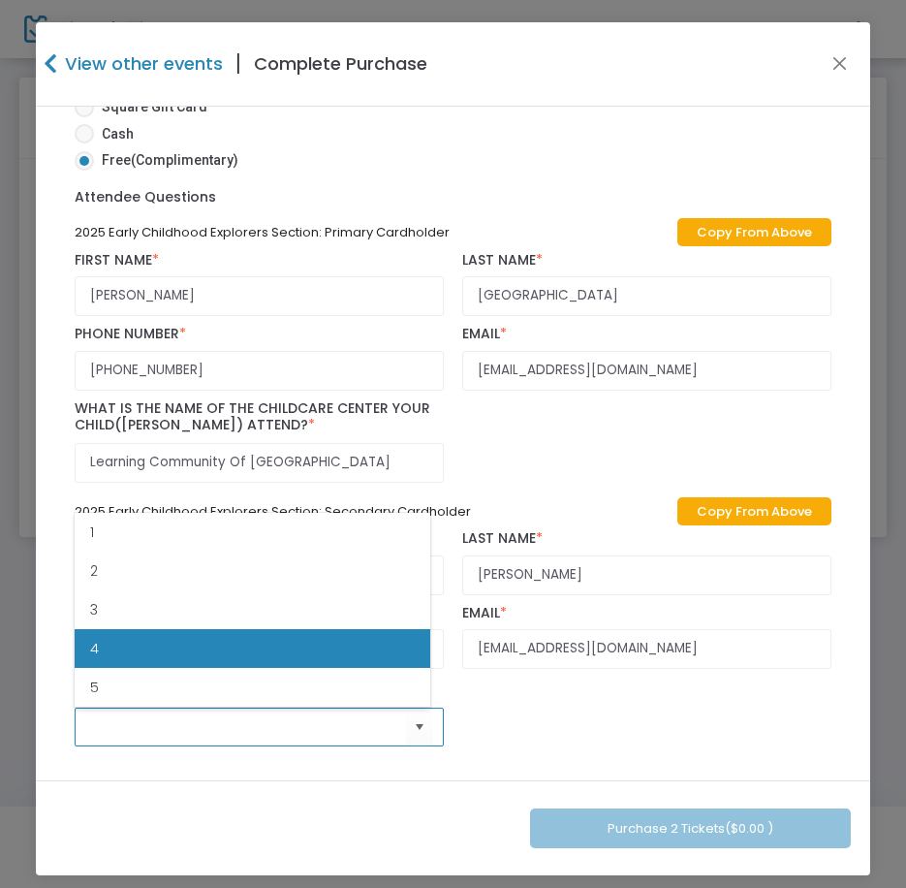
click at [282, 657] on li "4" at bounding box center [253, 648] width 356 height 39
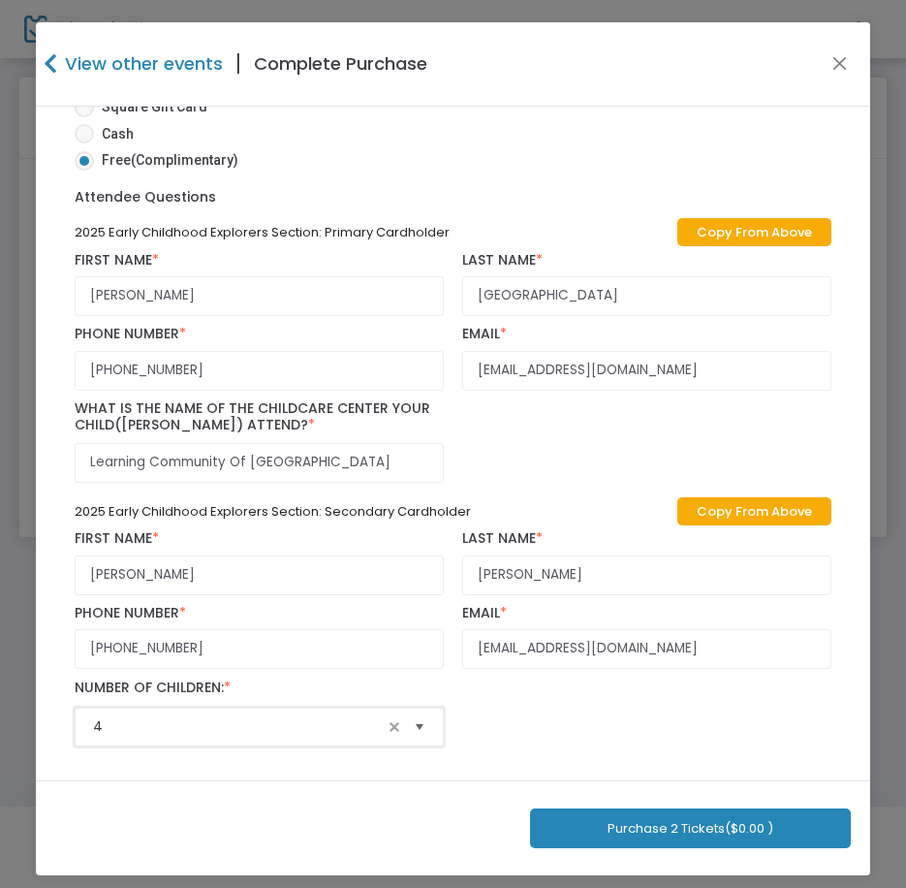
click at [403, 716] on span "Select" at bounding box center [419, 727] width 32 height 32
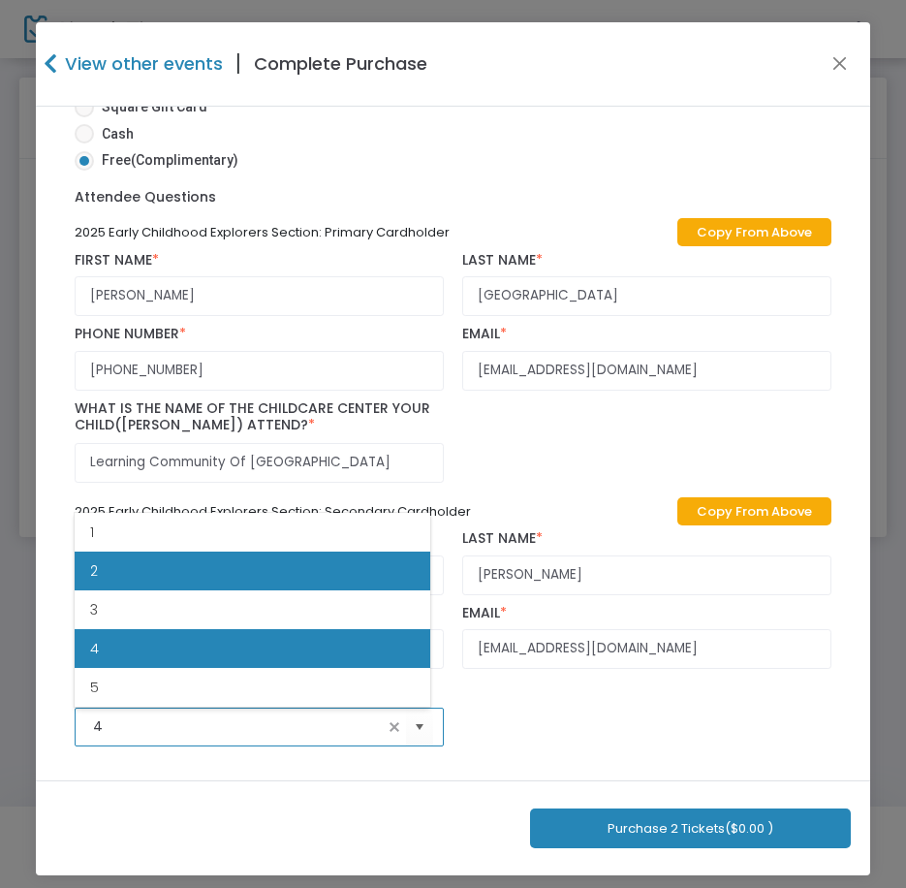
click at [282, 576] on li "2" at bounding box center [253, 571] width 356 height 39
type input "2"
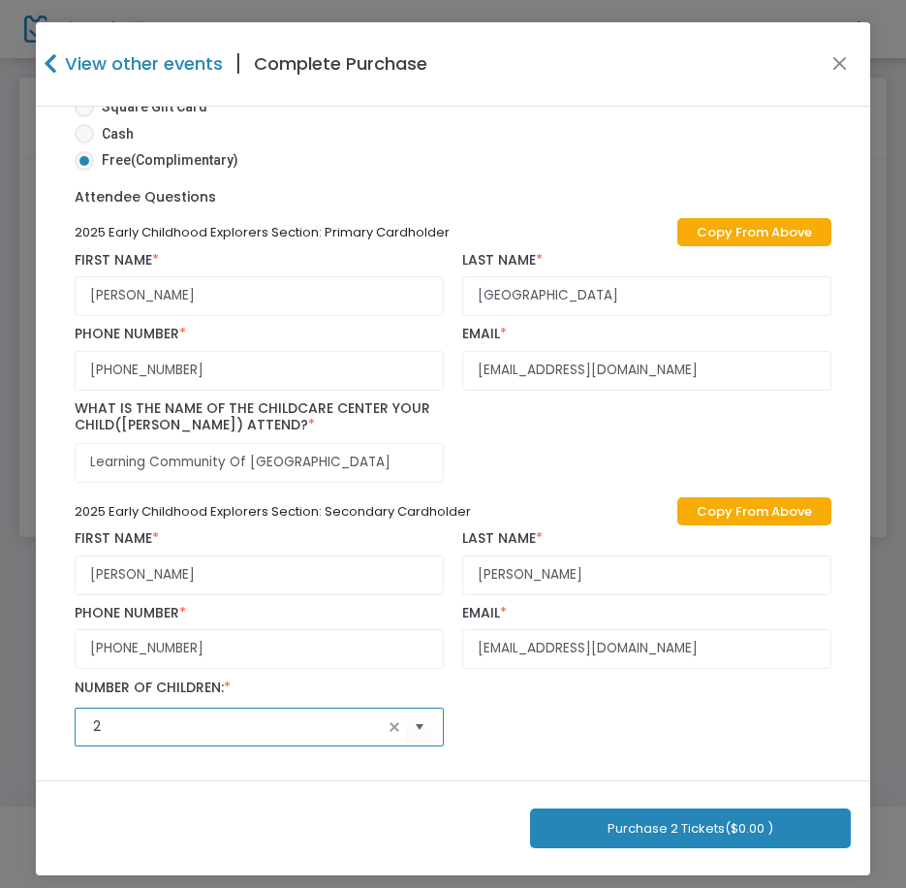
click at [668, 738] on div "2025 Early Childhood Explorers Section: Primary Cardholder Copy From Above [PER…" at bounding box center [453, 484] width 775 height 542
click at [561, 837] on button "Purchase 2 Tickets ($0.00 )" at bounding box center [690, 828] width 321 height 40
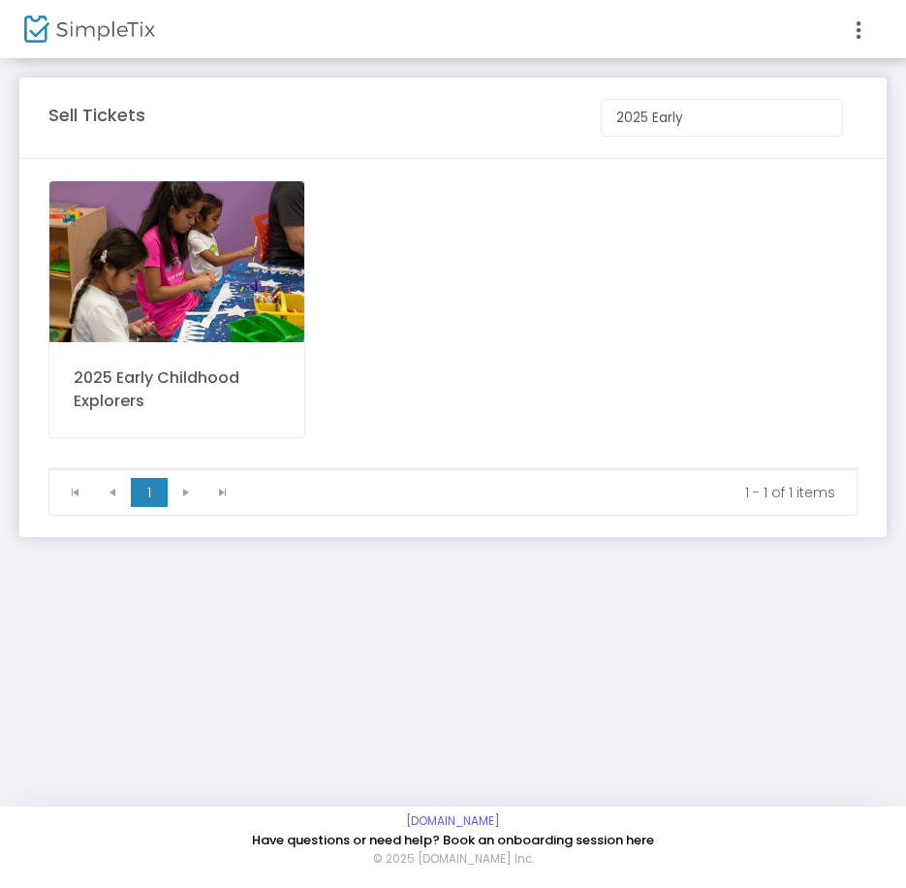
click at [147, 244] on img at bounding box center [176, 261] width 255 height 161
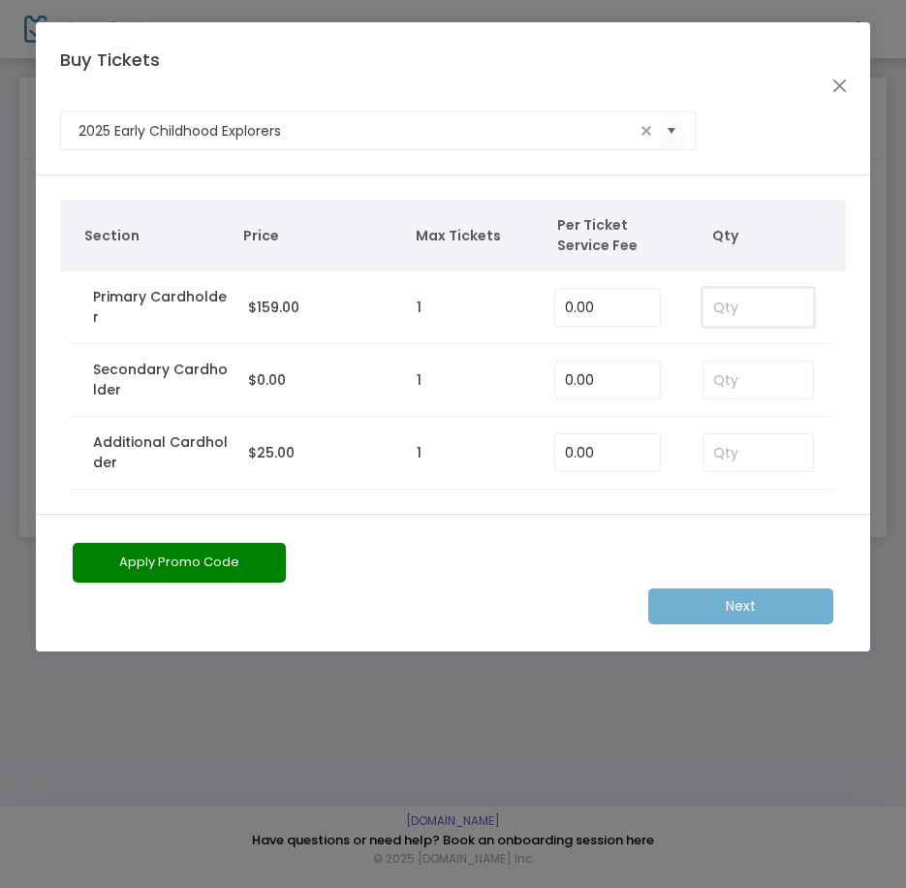
click at [732, 297] on input at bounding box center [759, 307] width 111 height 37
type input "1"
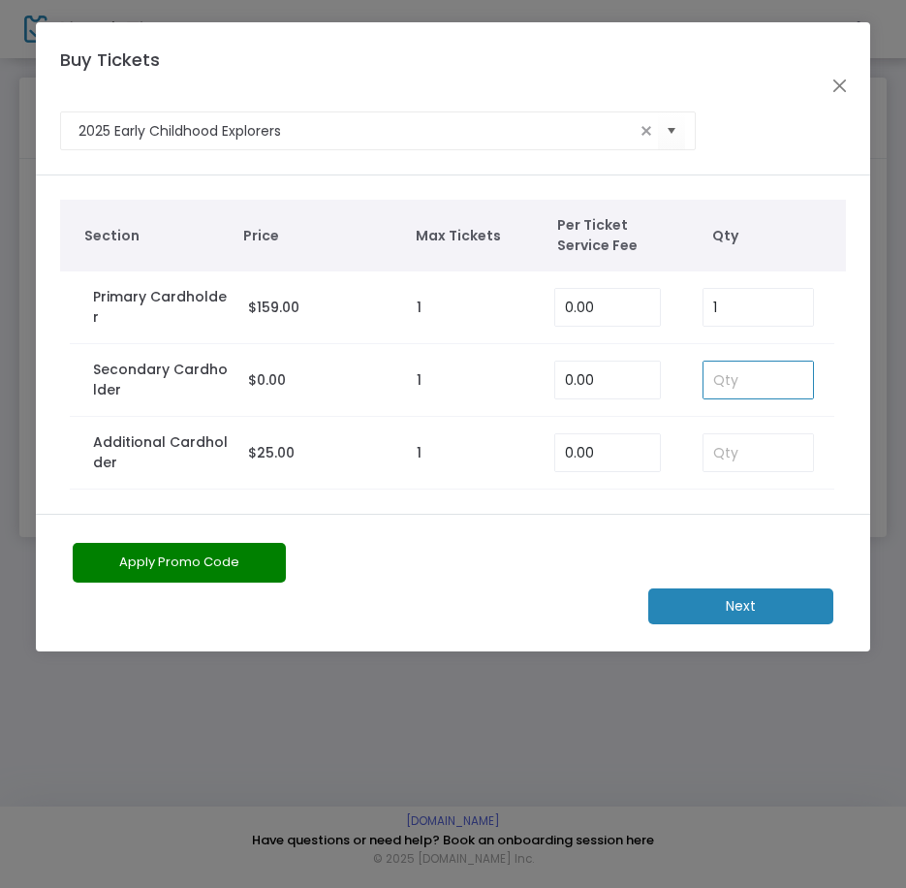
drag, startPoint x: 736, startPoint y: 379, endPoint x: 742, endPoint y: 453, distance: 73.9
click at [736, 379] on input at bounding box center [759, 380] width 111 height 37
type input "1"
click at [736, 590] on m-button "Next" at bounding box center [740, 606] width 185 height 36
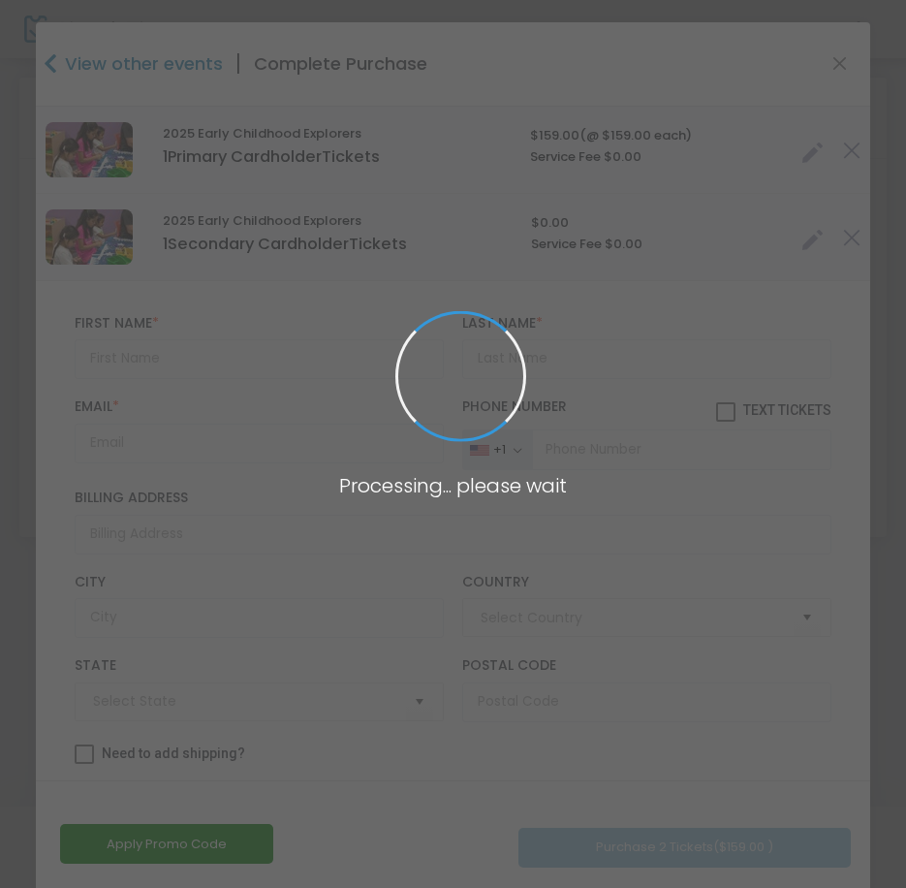
type input "[GEOGRAPHIC_DATA]"
type input "[US_STATE]"
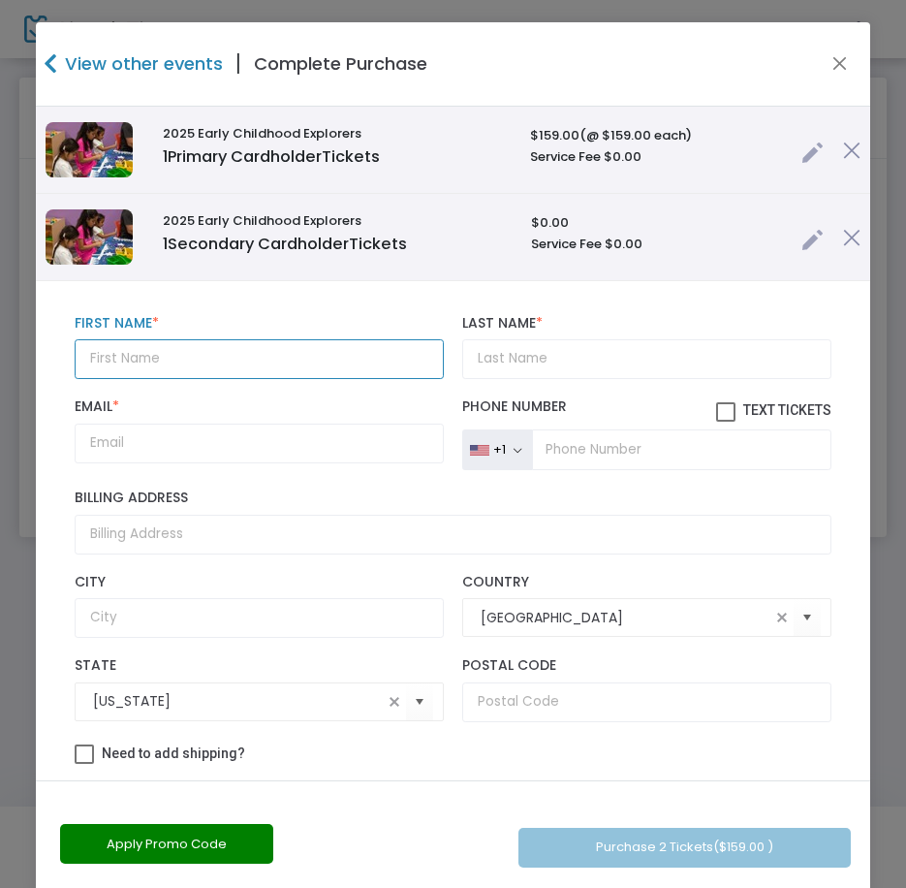
click at [127, 359] on input "text" at bounding box center [259, 359] width 368 height 40
paste input "[PERSON_NAME]"
type input "[PERSON_NAME]"
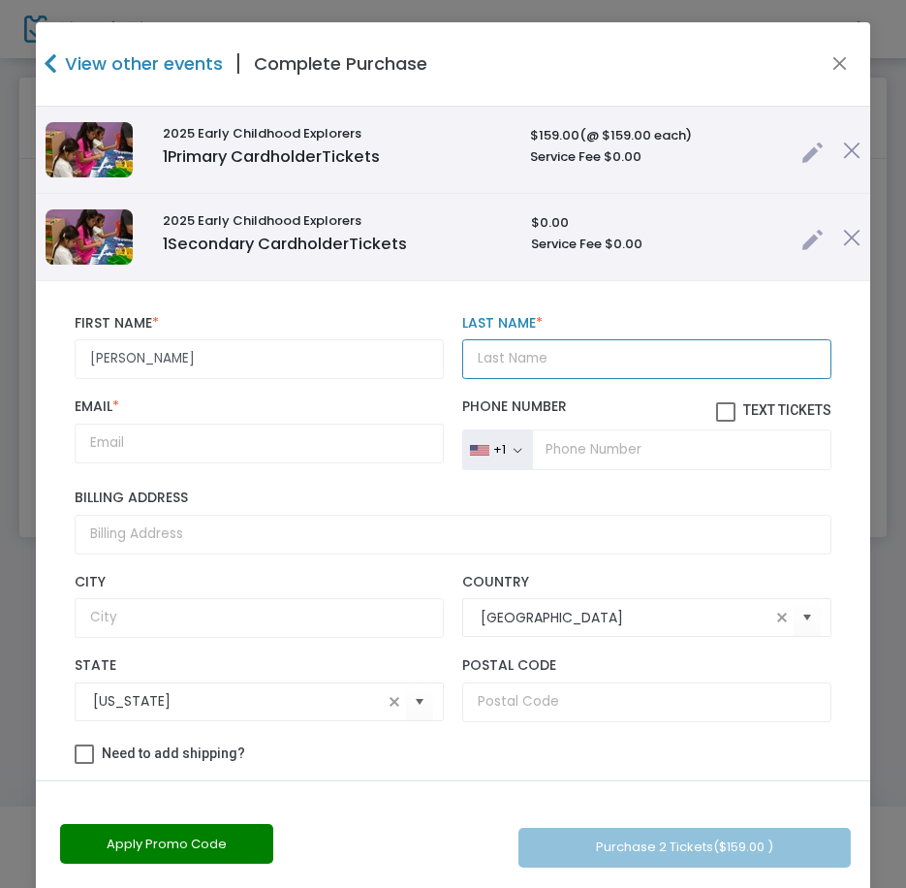
paste input "Makings"
drag, startPoint x: 531, startPoint y: 363, endPoint x: 446, endPoint y: 406, distance: 95.4
click at [530, 363] on input "Last Name *" at bounding box center [646, 359] width 368 height 40
type input "Makings"
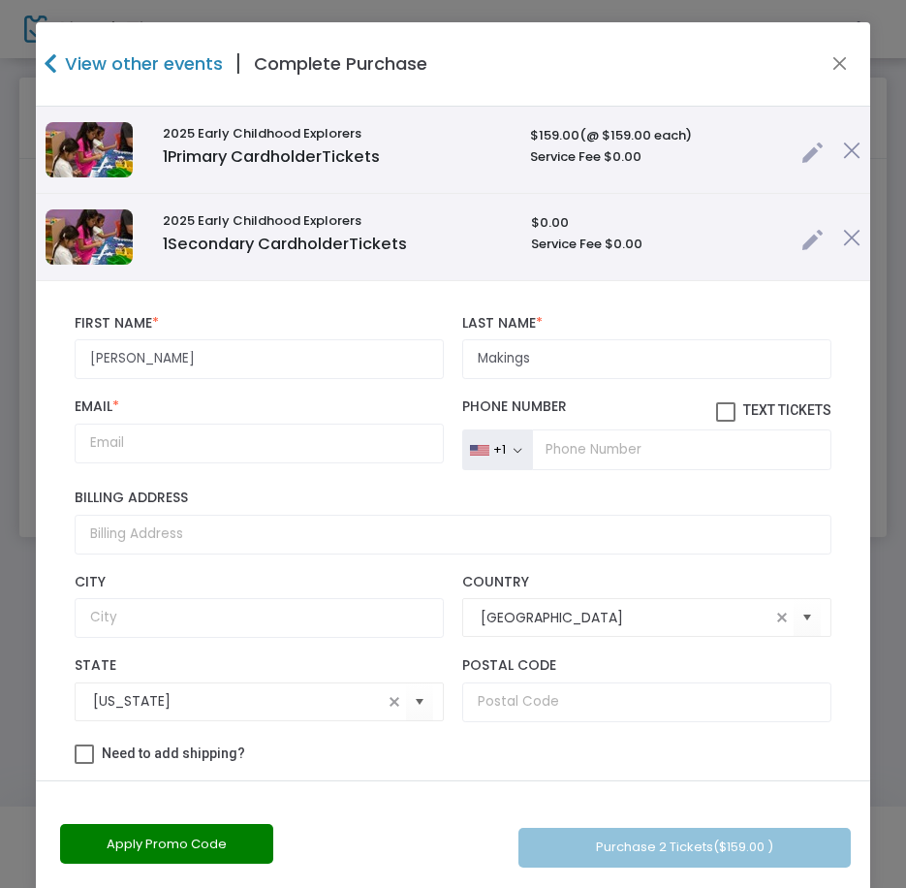
click at [304, 468] on div "Email * Email is required and valid. +1 [GEOGRAPHIC_DATA] +1 [GEOGRAPHIC_DATA] …" at bounding box center [453, 434] width 775 height 91
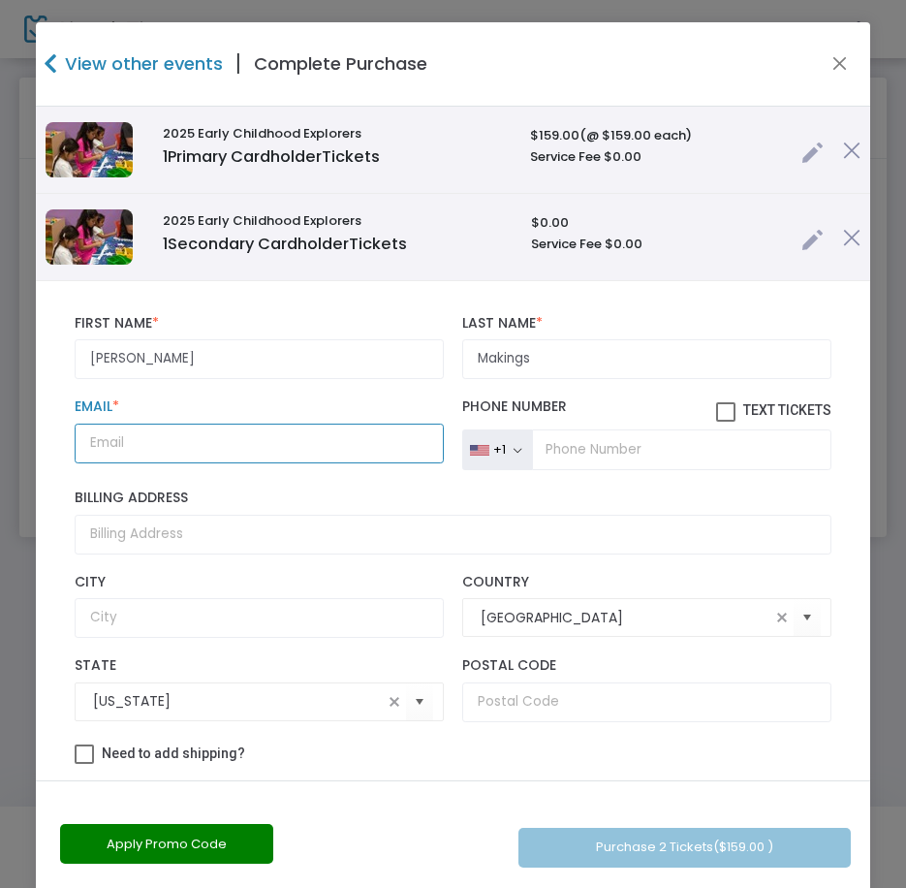
click at [227, 437] on input "Email *" at bounding box center [259, 444] width 368 height 40
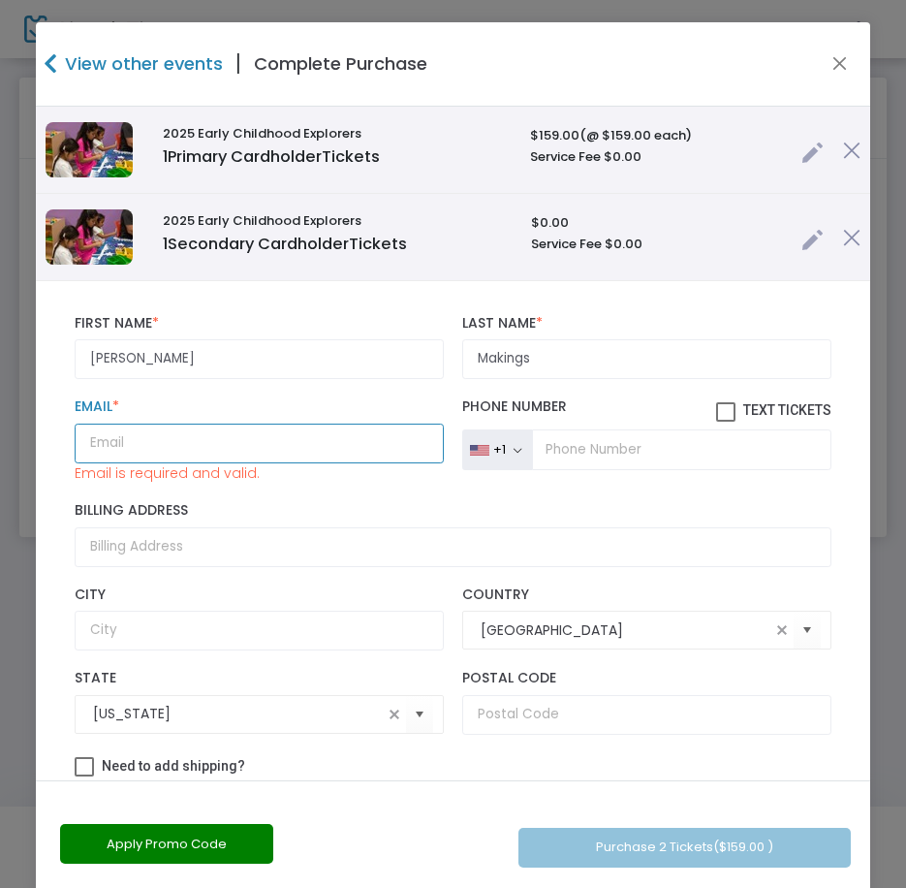
drag, startPoint x: 256, startPoint y: 448, endPoint x: 304, endPoint y: 440, distance: 49.1
click at [256, 448] on input "Email *" at bounding box center [259, 444] width 368 height 40
paste input "[EMAIL_ADDRESS][DOMAIN_NAME]"
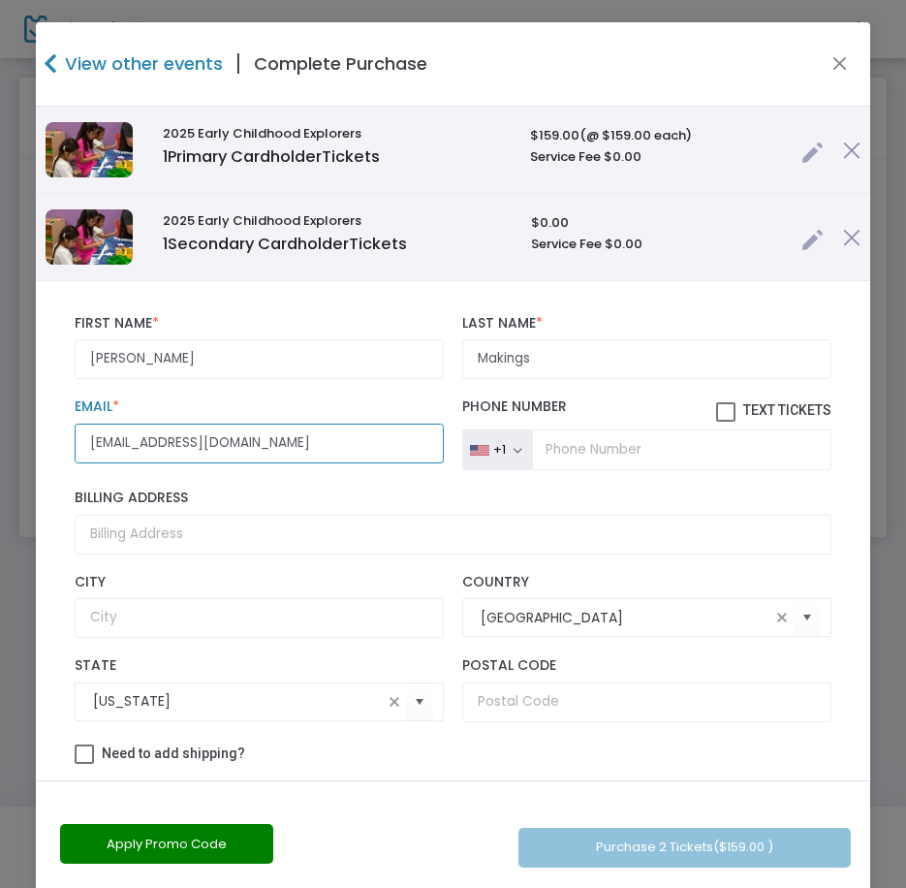
type input "[EMAIL_ADDRESS][DOMAIN_NAME]"
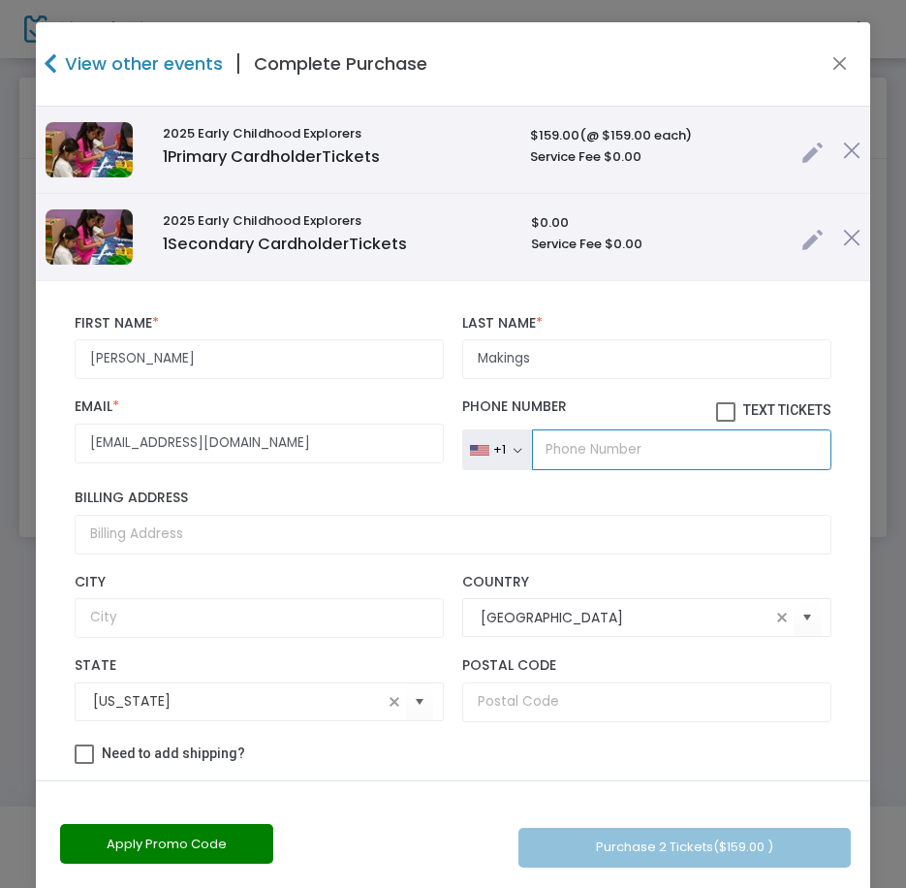
click at [629, 455] on input "tel" at bounding box center [681, 449] width 299 height 41
paste input "[PHONE_NUMBER]"
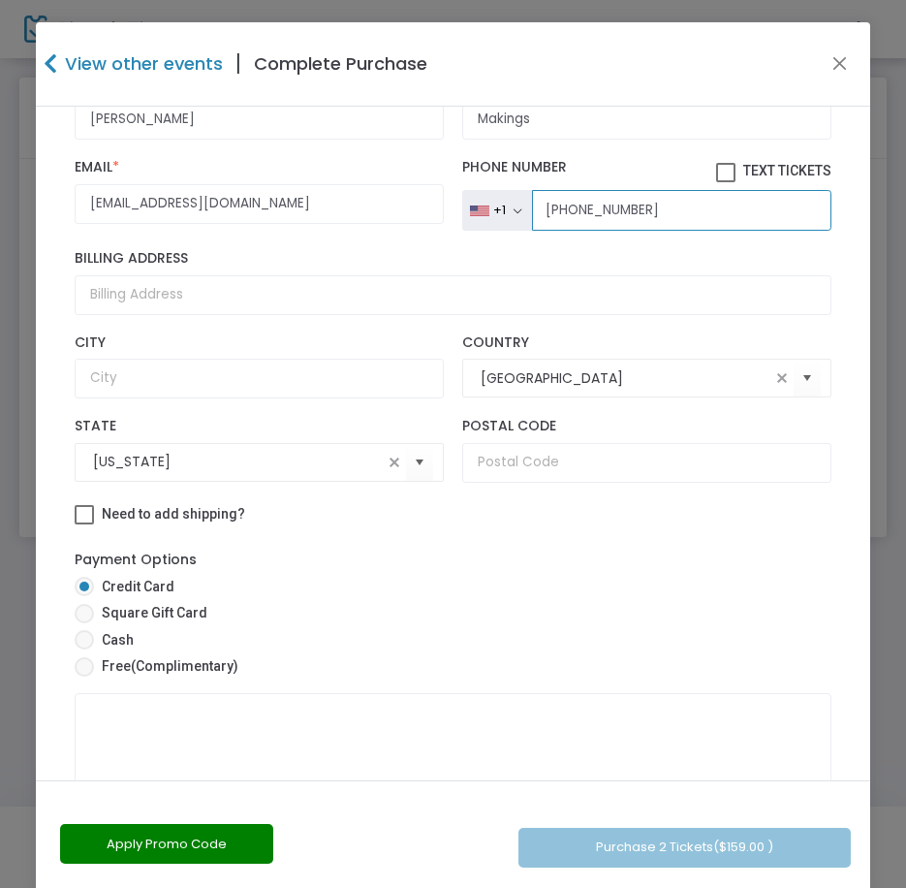
scroll to position [291, 0]
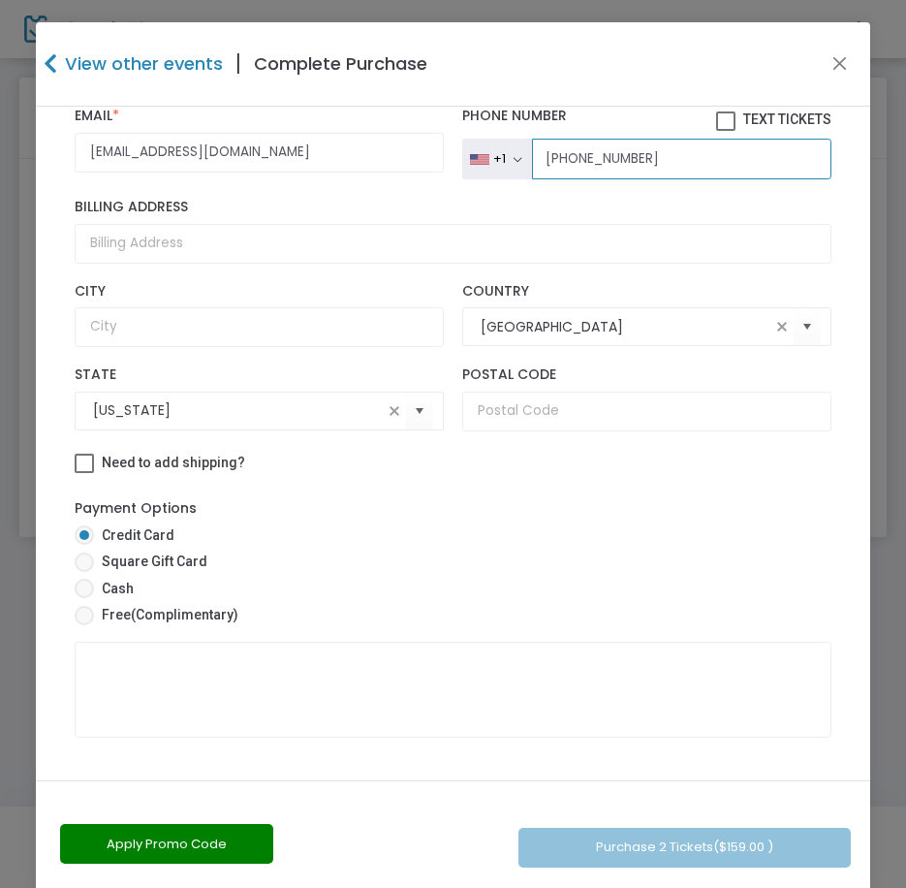
type input "[PHONE_NUMBER]"
click at [174, 618] on span "(Complimentary)" at bounding box center [185, 615] width 108 height 16
click at [84, 625] on input "Free (Complimentary)" at bounding box center [83, 625] width 1 height 1
radio input "true"
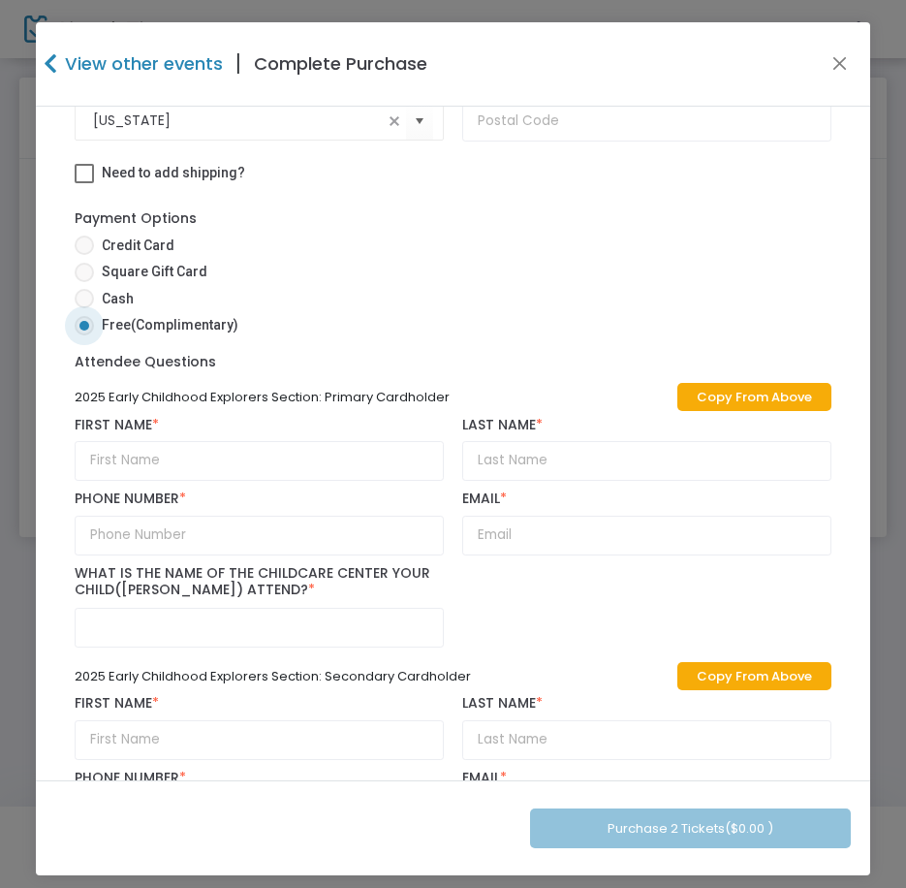
scroll to position [582, 0]
click at [783, 386] on link "Copy From Above" at bounding box center [755, 396] width 154 height 28
type input "[PERSON_NAME]"
type input "Makings"
type input "[PHONE_NUMBER]"
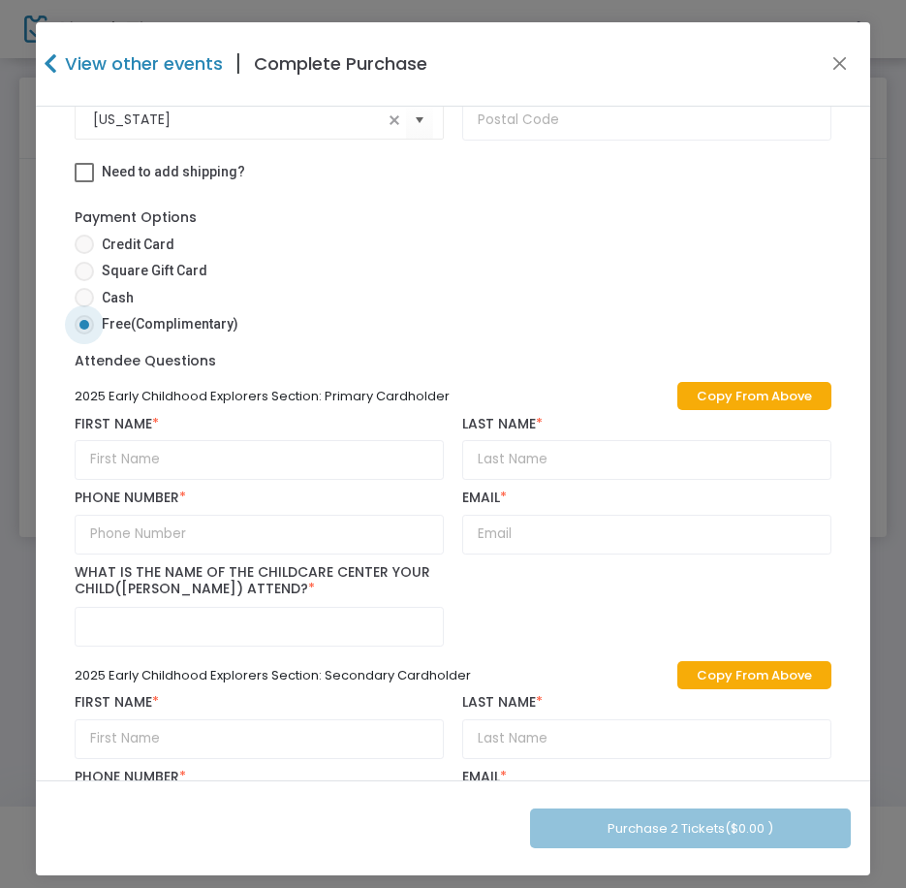
type input "[EMAIL_ADDRESS][DOMAIN_NAME]"
click at [687, 675] on link "Copy From Above" at bounding box center [755, 675] width 154 height 28
type input "[PERSON_NAME]"
type input "Makings"
type input "[PHONE_NUMBER]"
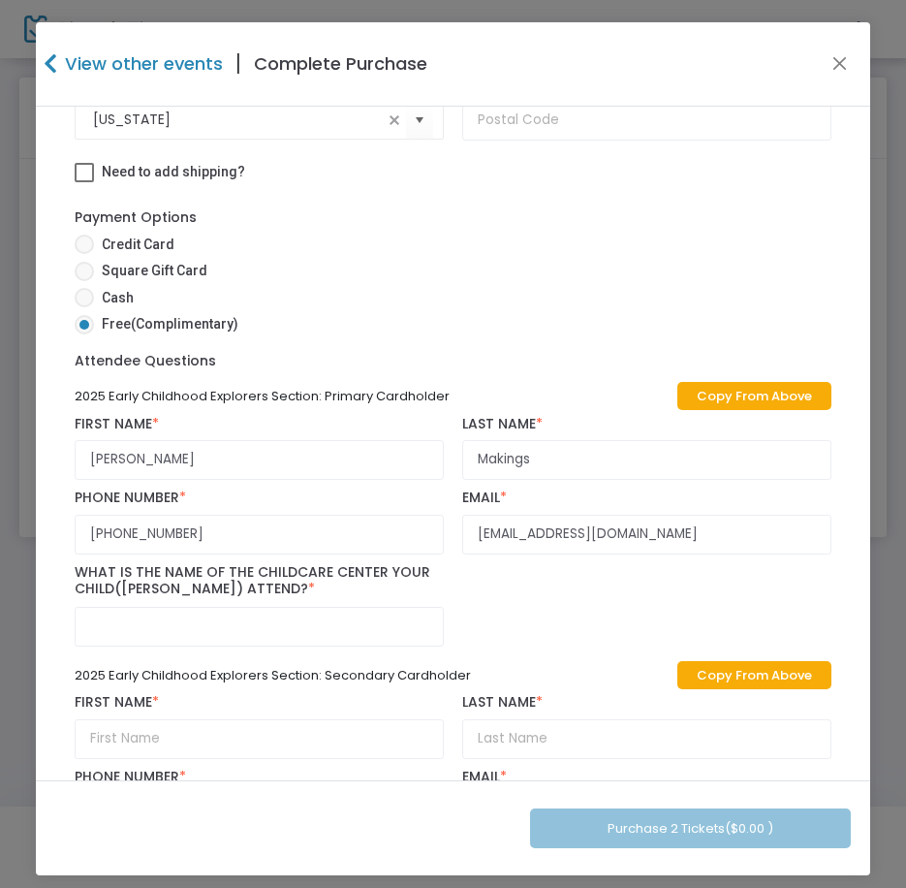
type input "[EMAIL_ADDRESS][DOMAIN_NAME]"
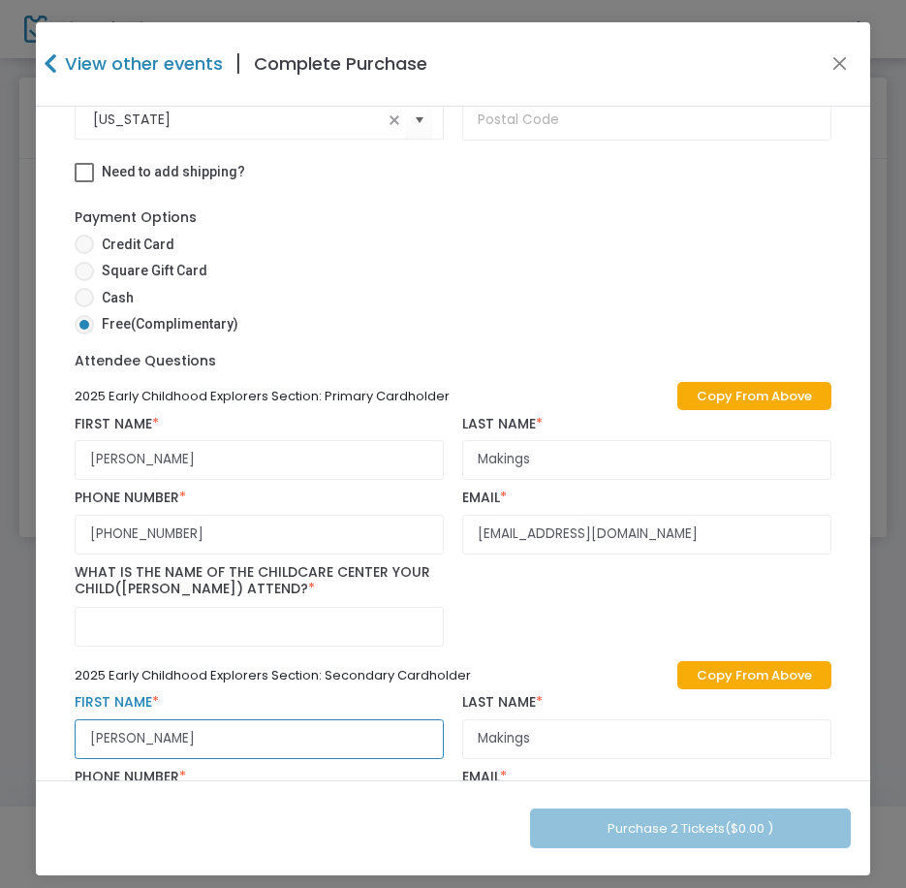
click at [122, 733] on input "[PERSON_NAME]" at bounding box center [259, 739] width 368 height 40
click at [121, 733] on input "[PERSON_NAME]" at bounding box center [259, 739] width 368 height 40
click at [121, 732] on input "[PERSON_NAME]" at bounding box center [259, 739] width 368 height 40
paste input "yle"
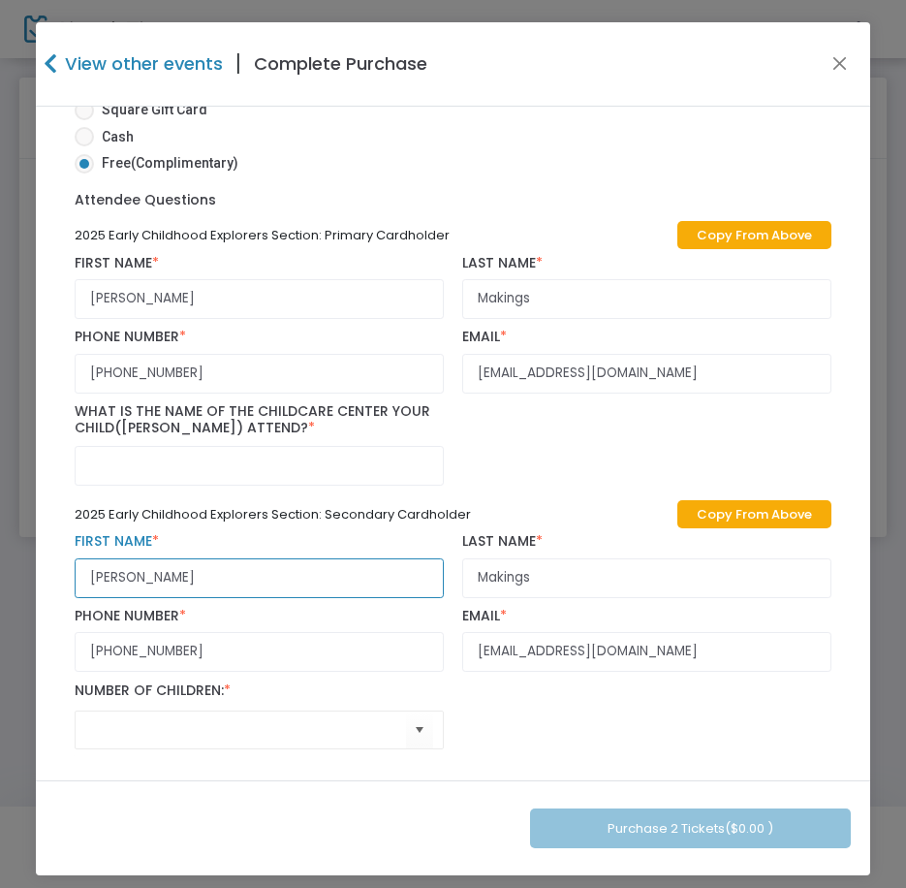
scroll to position [745, 0]
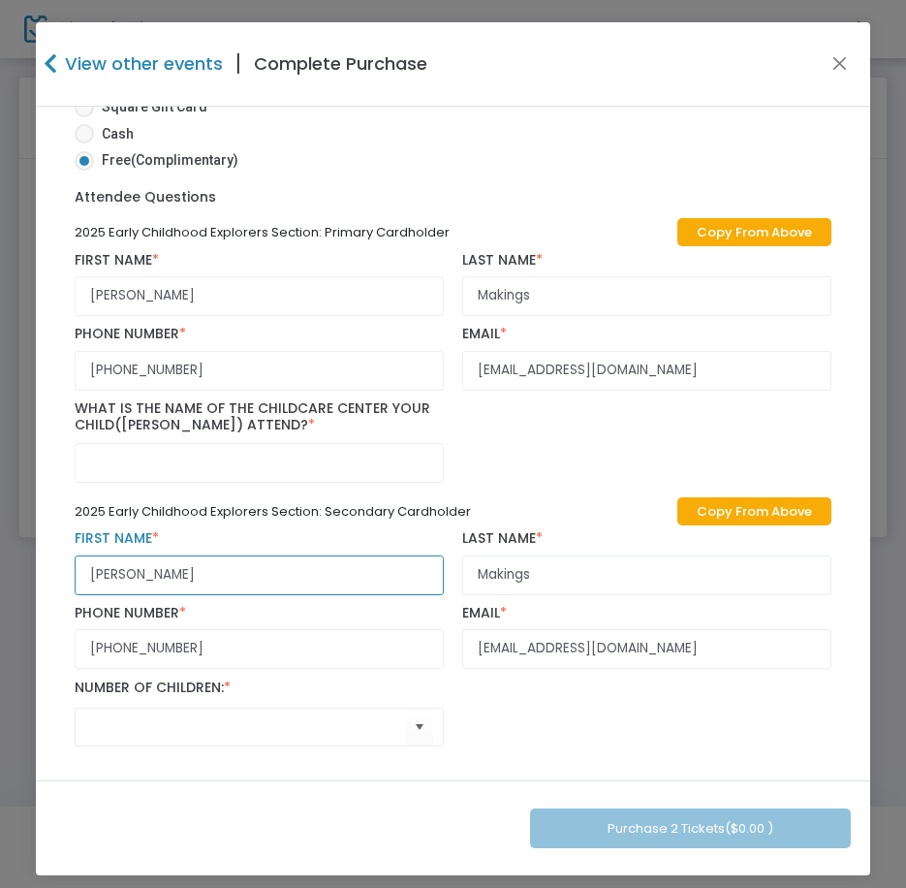
type input "[PERSON_NAME]"
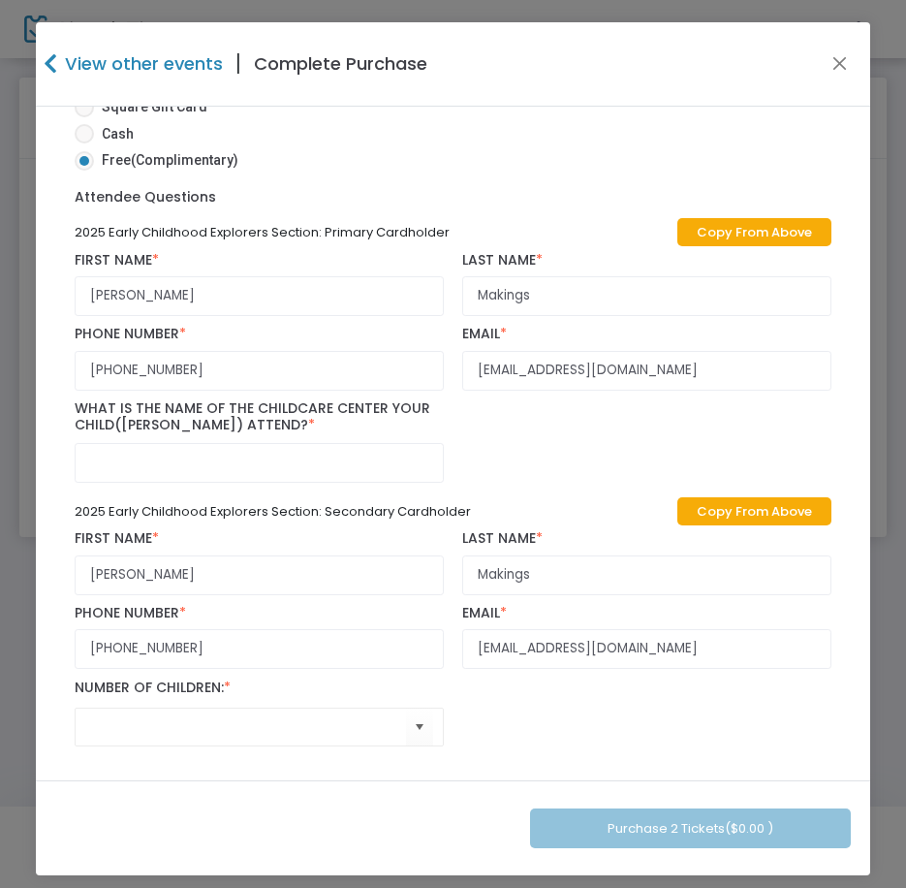
click at [198, 434] on div "What is the name of the Childcare Center your child([PERSON_NAME]) attend? *" at bounding box center [260, 441] width 388 height 82
click at [191, 460] on input "text" at bounding box center [259, 463] width 368 height 40
paste input "[GEOGRAPHIC_DATA]"
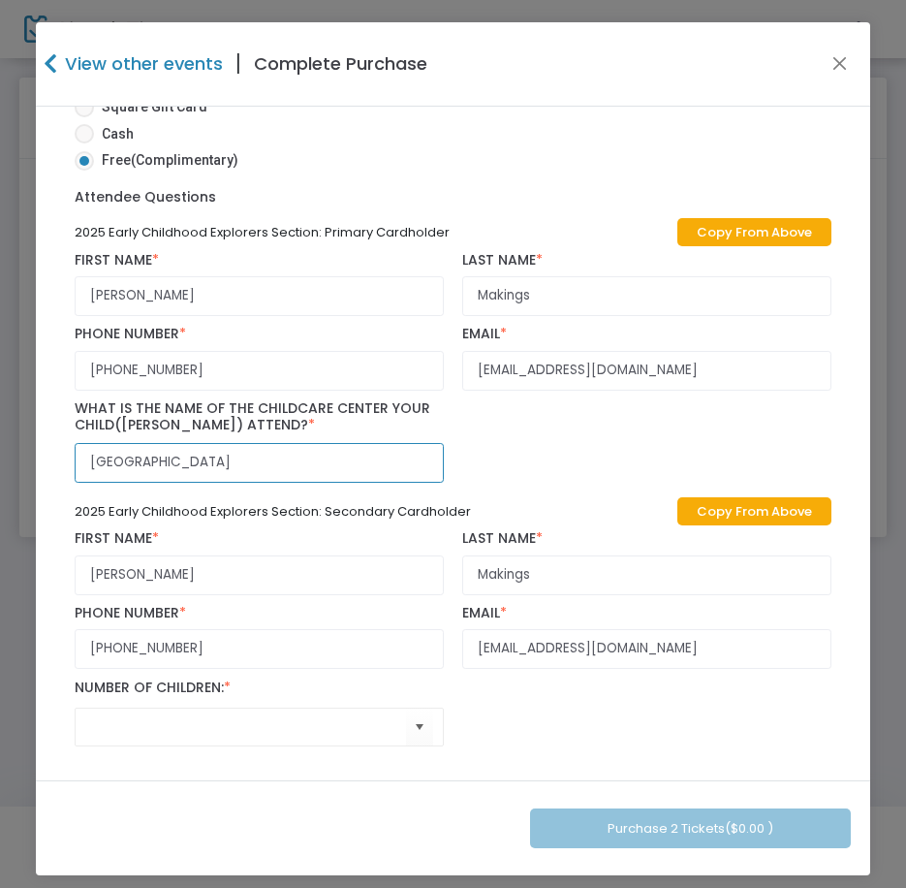
type input "[GEOGRAPHIC_DATA]"
click at [403, 733] on span "Select" at bounding box center [419, 727] width 32 height 32
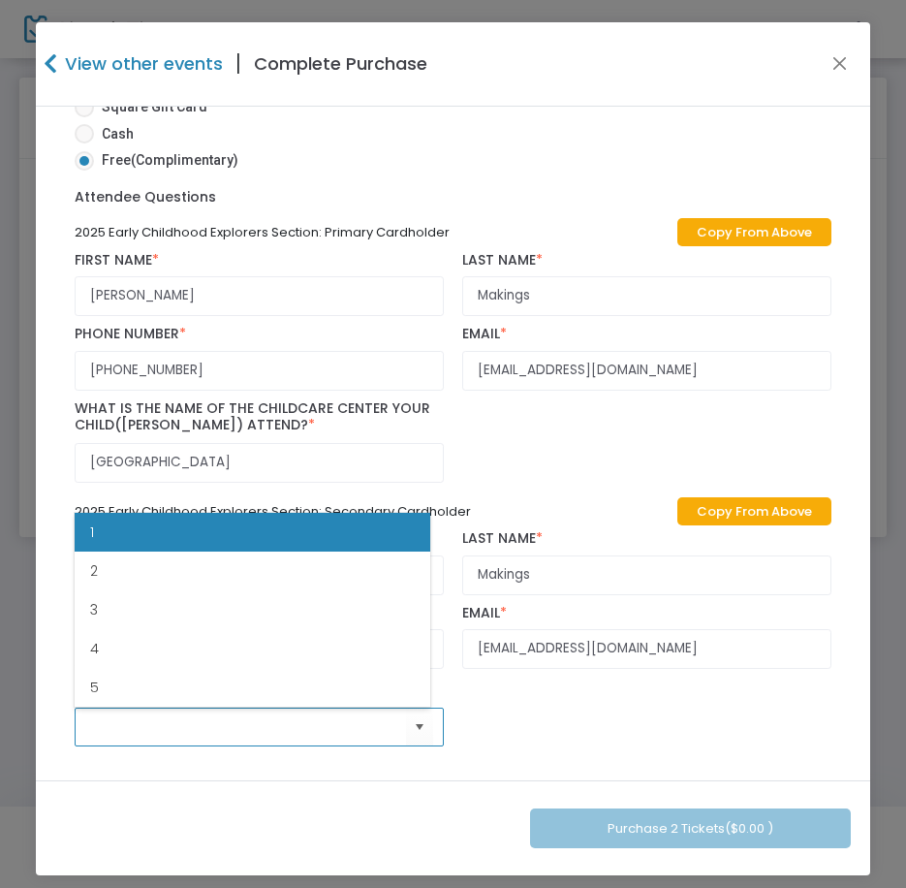
click at [281, 534] on li "1" at bounding box center [253, 532] width 356 height 39
type input "1"
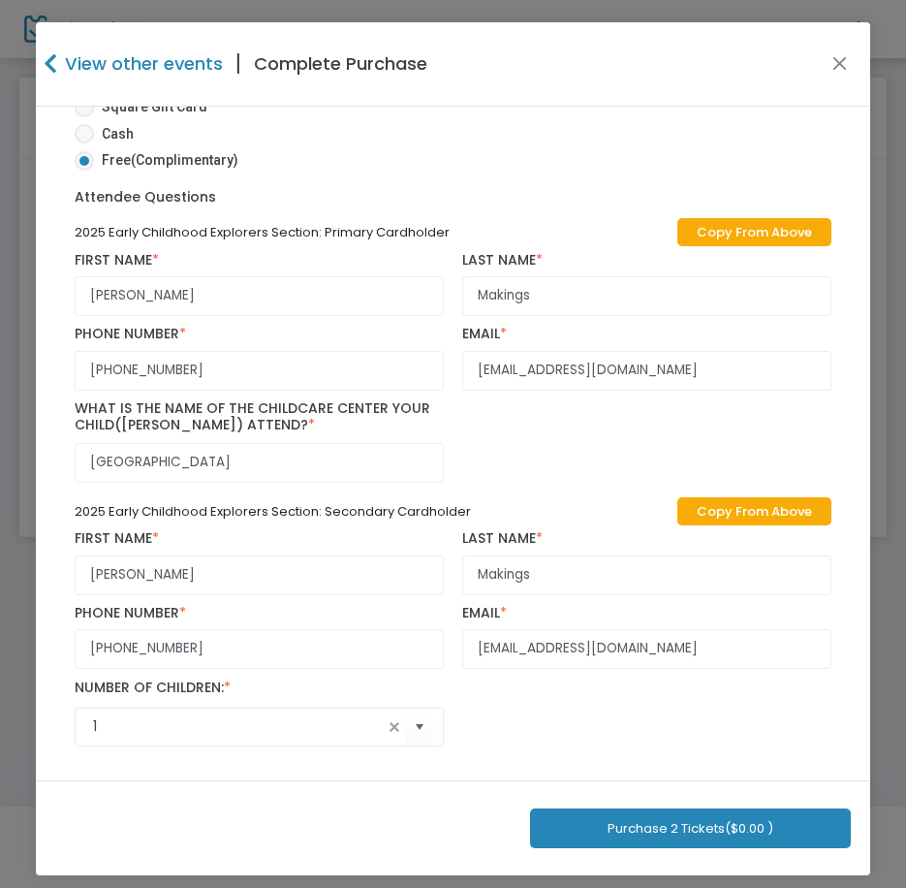
click at [544, 727] on div "2025 Early Childhood Explorers Section: Primary Cardholder Copy From Above [PER…" at bounding box center [453, 484] width 775 height 542
click at [616, 832] on button "Purchase 2 Tickets ($0.00 )" at bounding box center [690, 828] width 321 height 40
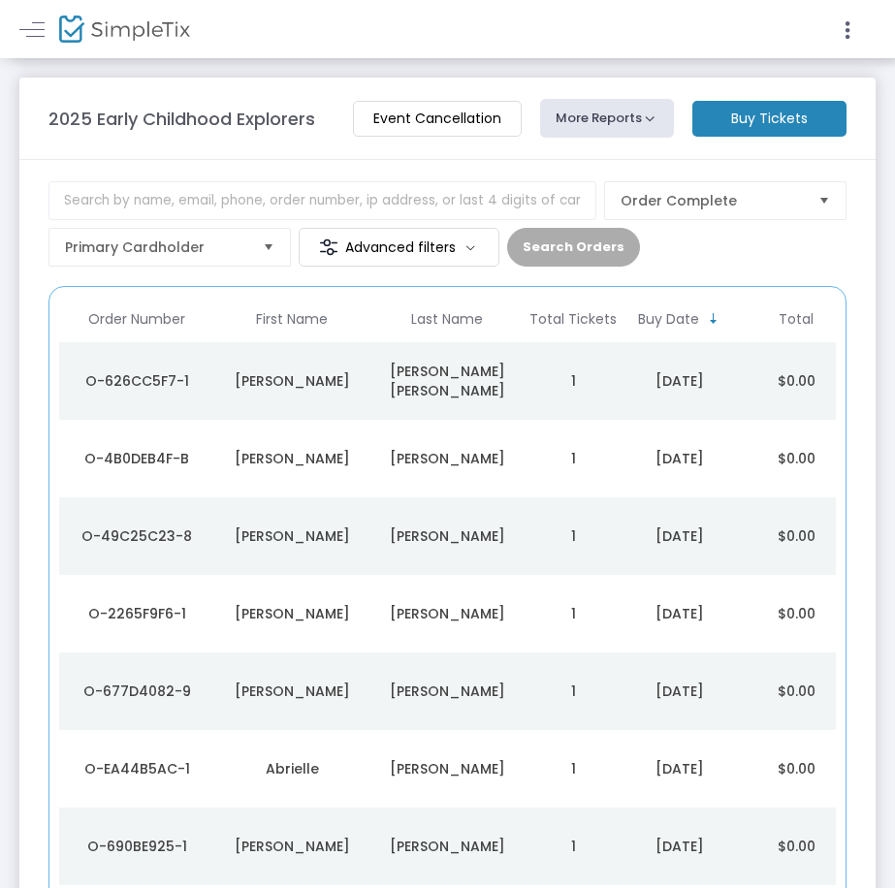
click at [567, 401] on td "1" at bounding box center [572, 381] width 97 height 78
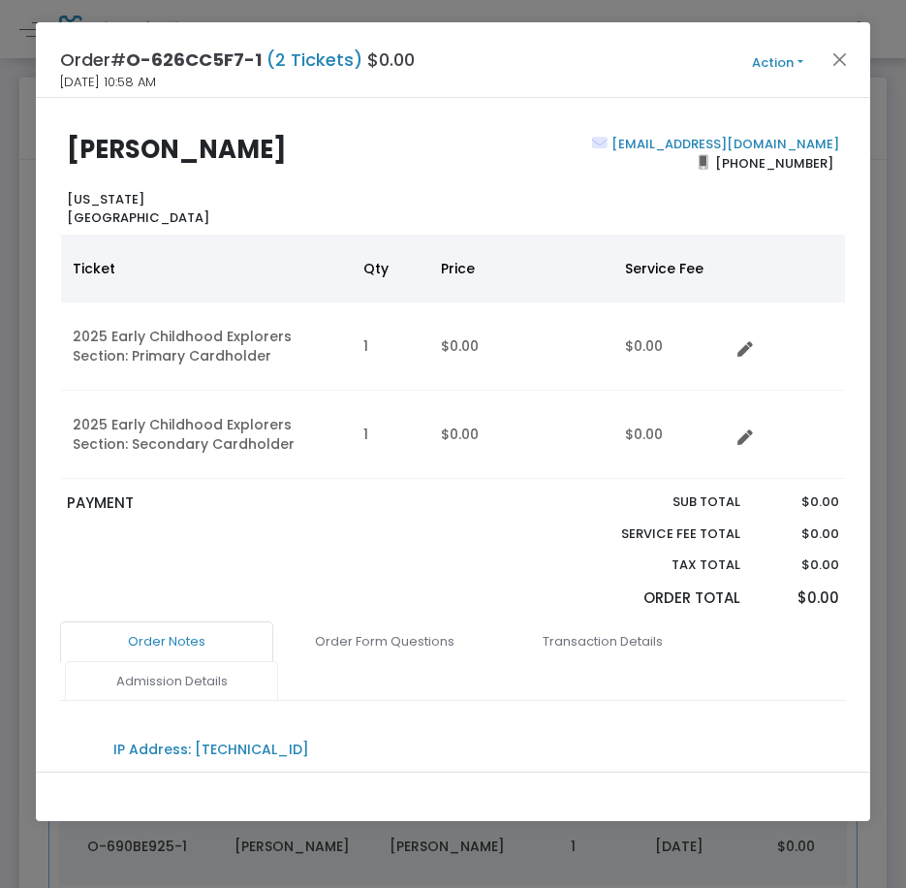
click at [151, 702] on link "Admission Details" at bounding box center [171, 681] width 213 height 41
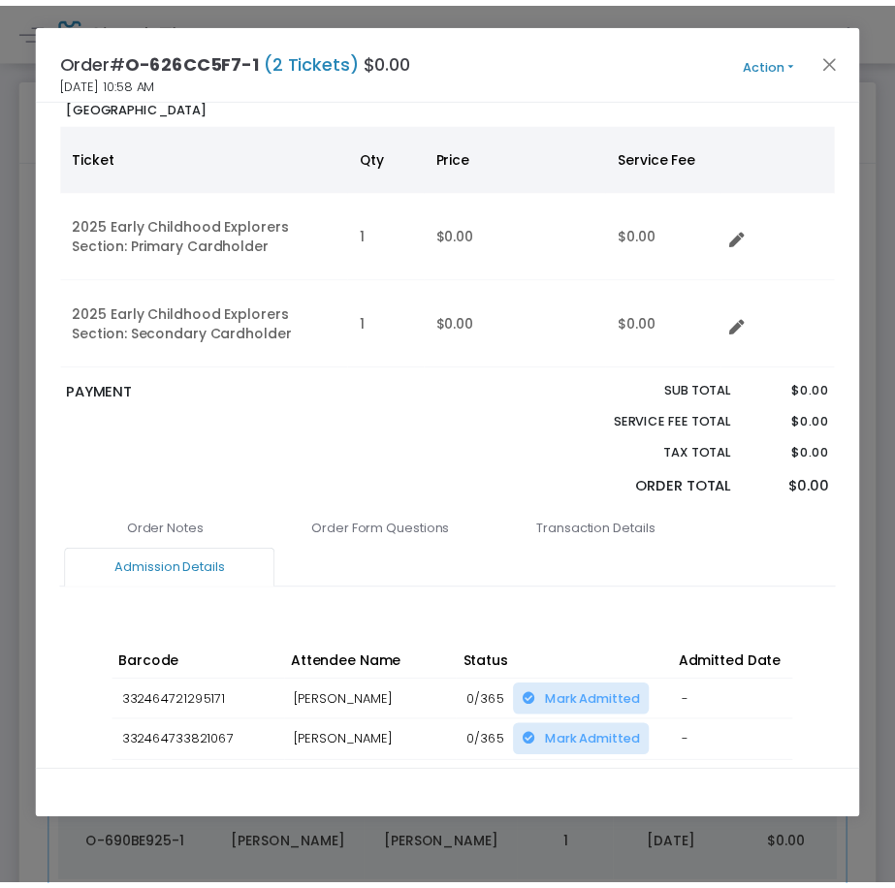
scroll to position [264, 0]
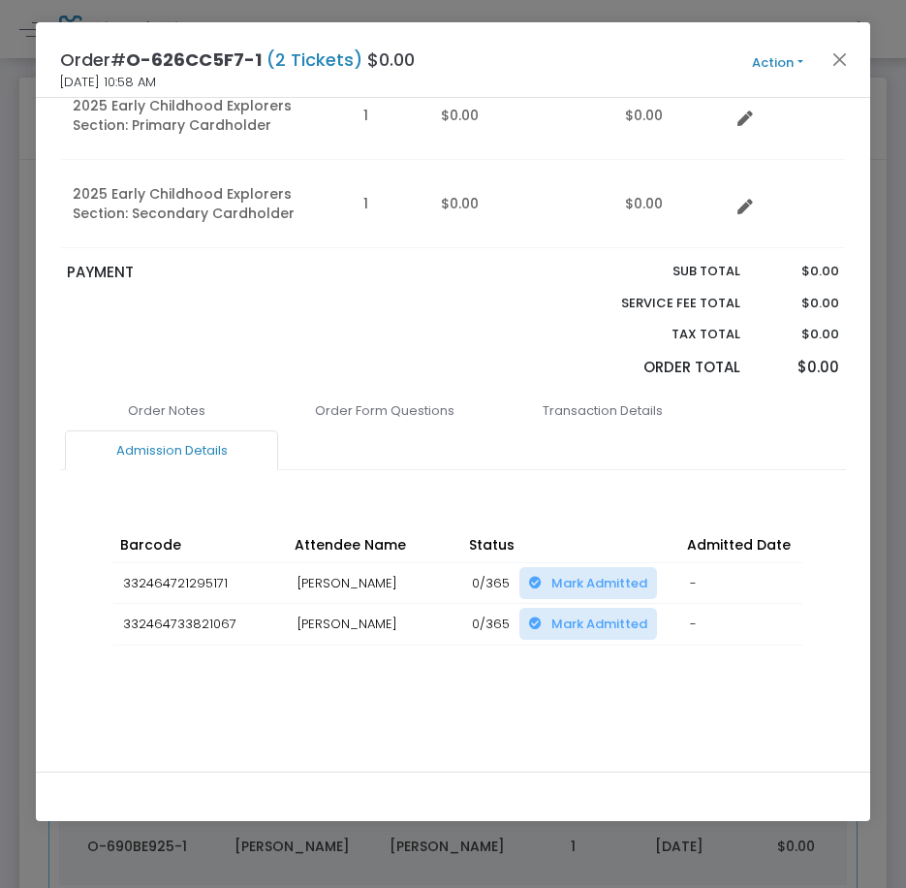
click at [561, 711] on div "Order Notes Order Form Questions Transaction Details Admission Details IP Addre…" at bounding box center [452, 569] width 785 height 357
click at [553, 696] on div "Barcode Attendee Name Status Admitted Date Scan Details Change Expiration Date …" at bounding box center [454, 606] width 698 height 195
click at [837, 57] on button "Close" at bounding box center [839, 59] width 25 height 25
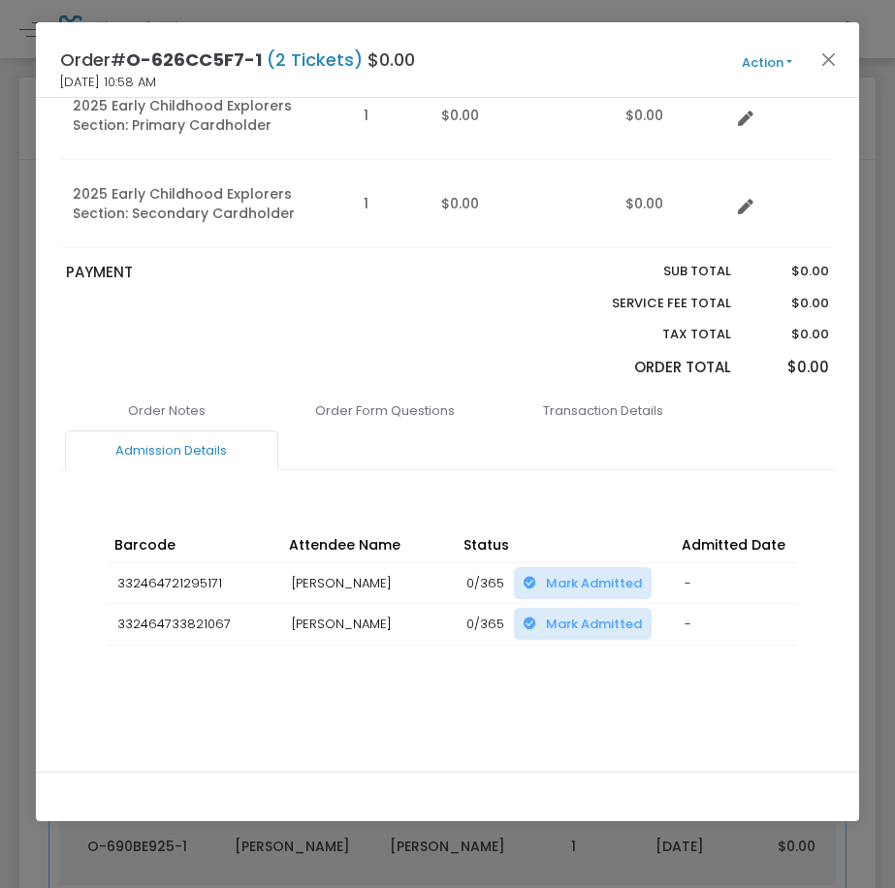
scroll to position [75, 0]
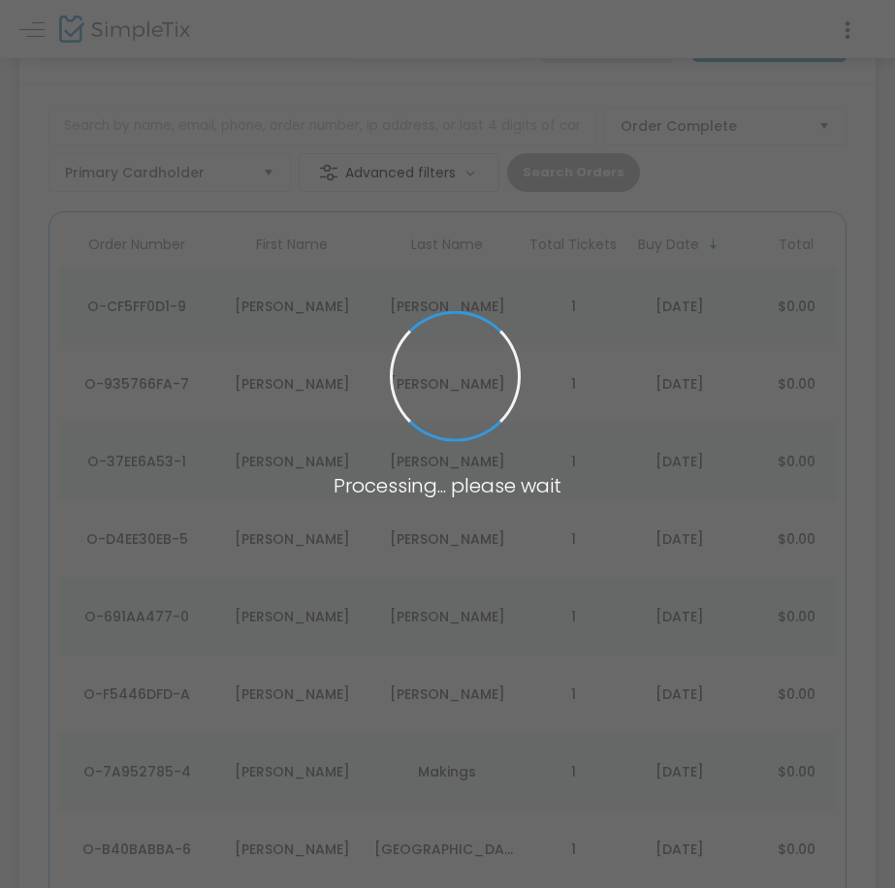
scroll to position [75, 0]
